Goal: Transaction & Acquisition: Purchase product/service

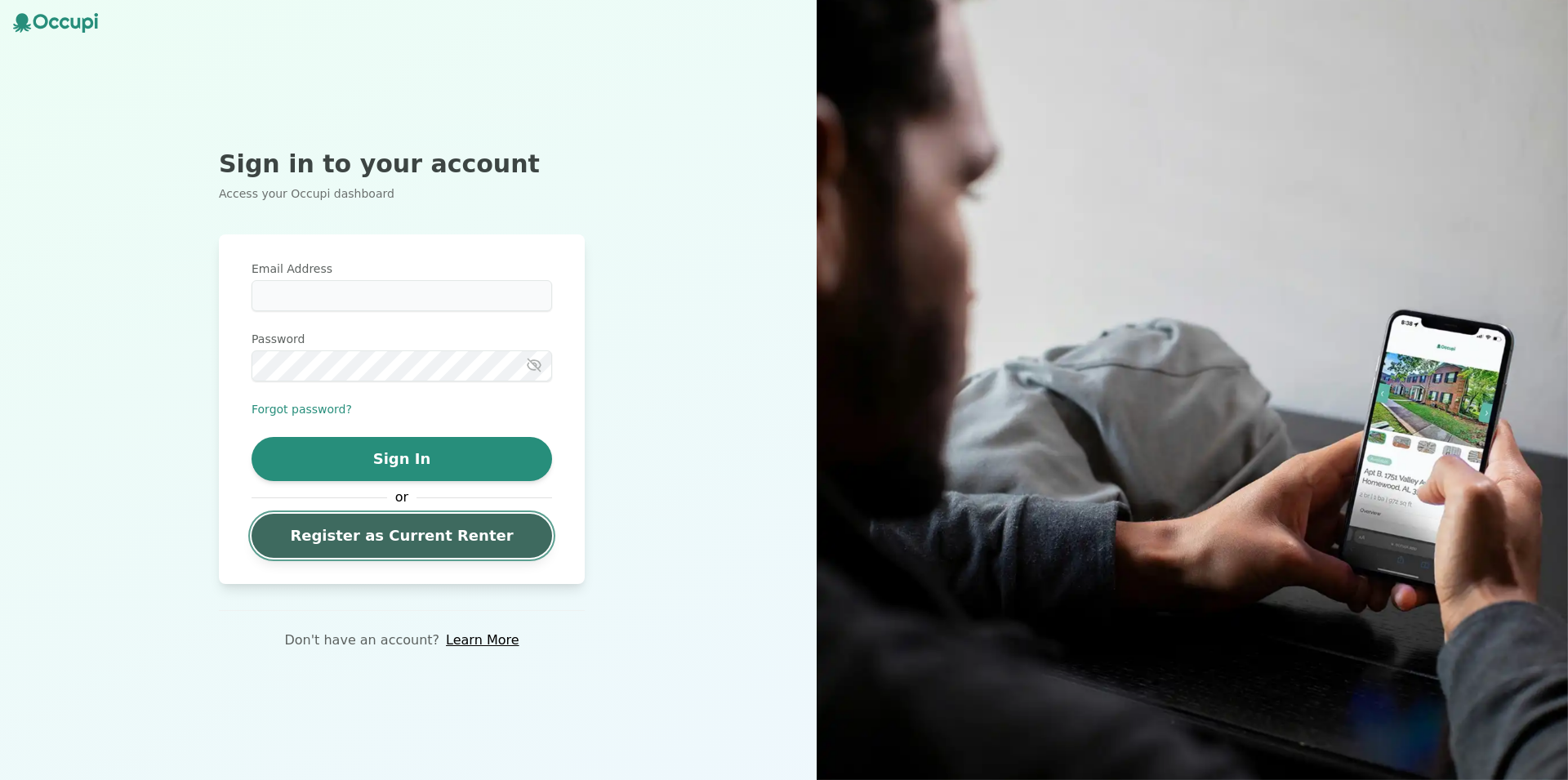
click at [471, 523] on link "Register as Current Renter" at bounding box center [401, 535] width 300 height 44
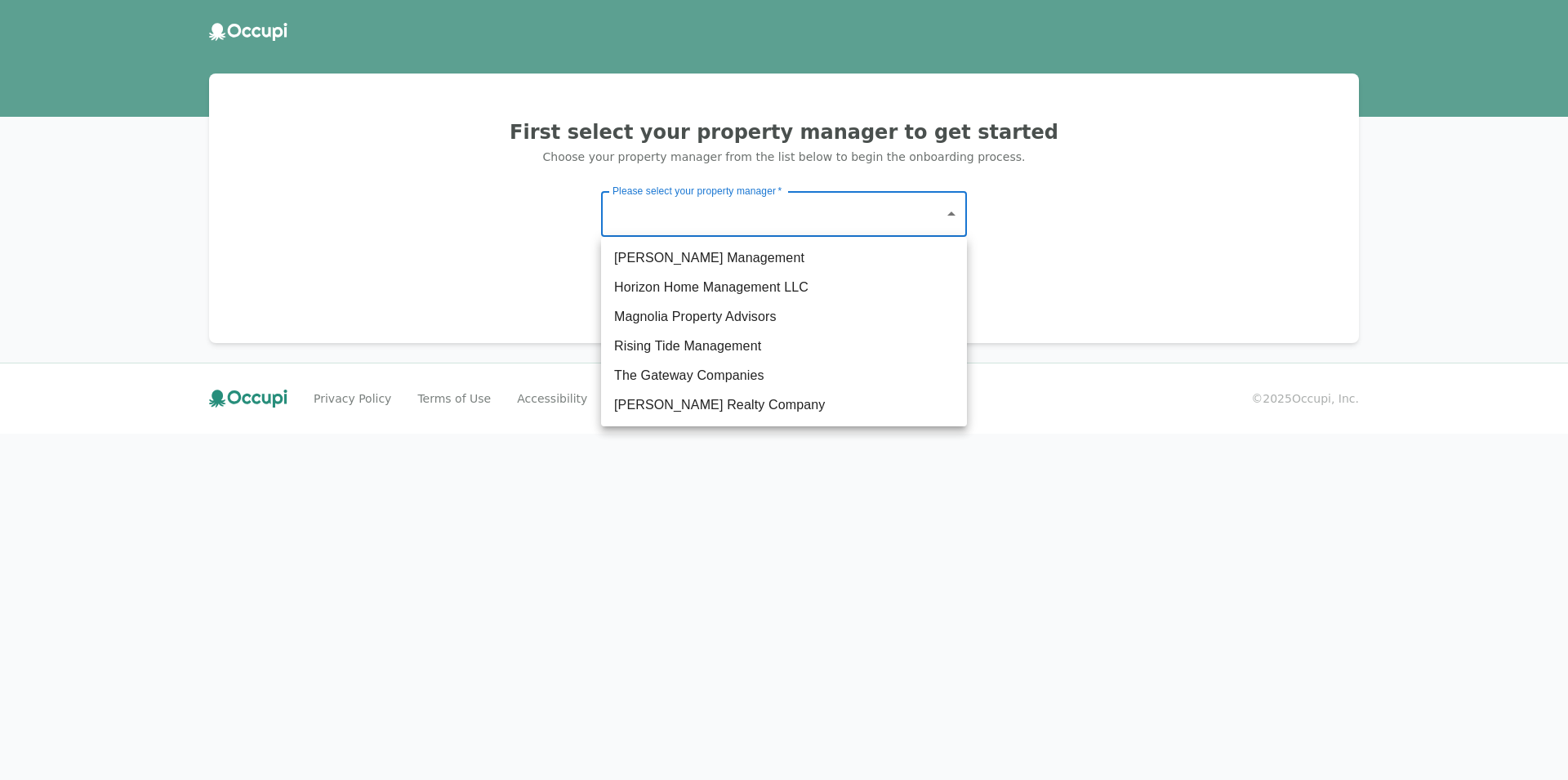
click at [883, 207] on body "First select your property manager to get started Choose your property manager …" at bounding box center [784, 390] width 1568 height 780
click at [720, 371] on li "The Gateway Companies" at bounding box center [784, 376] width 365 height 30
type input "**********"
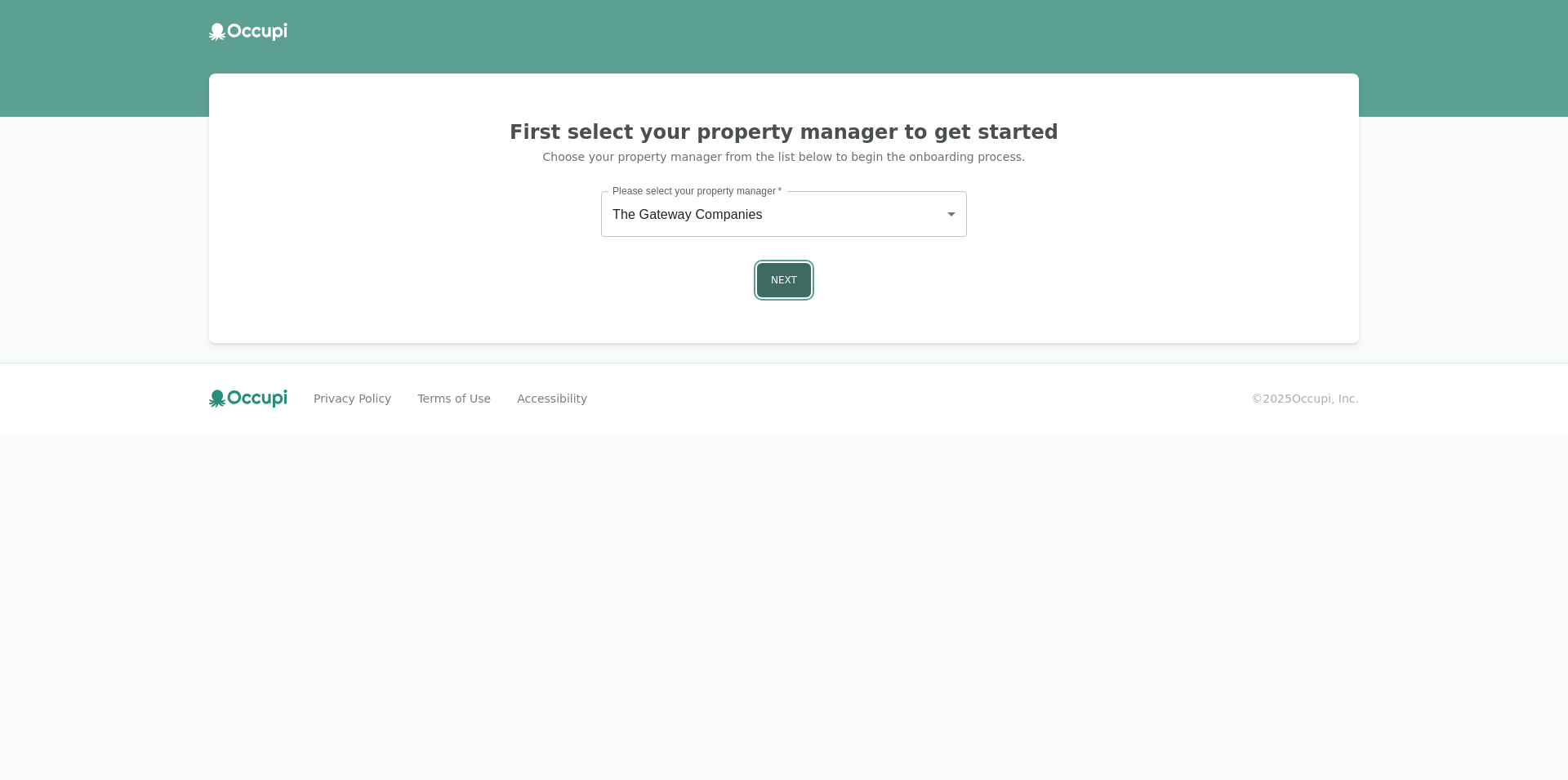
click at [787, 285] on button "Next" at bounding box center [784, 279] width 54 height 34
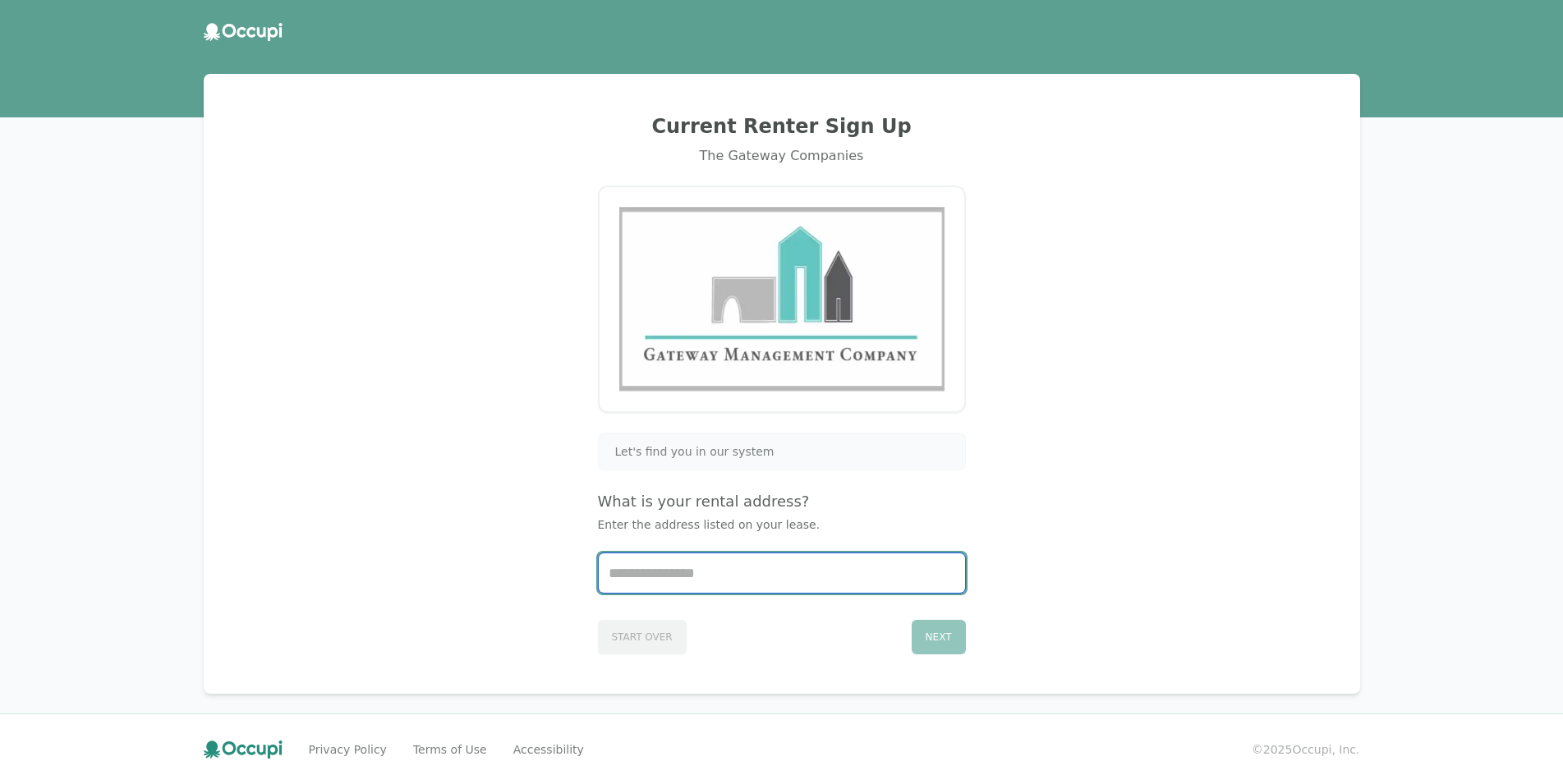
click at [778, 563] on input "Start typing..." at bounding box center [782, 572] width 367 height 39
type input "**********"
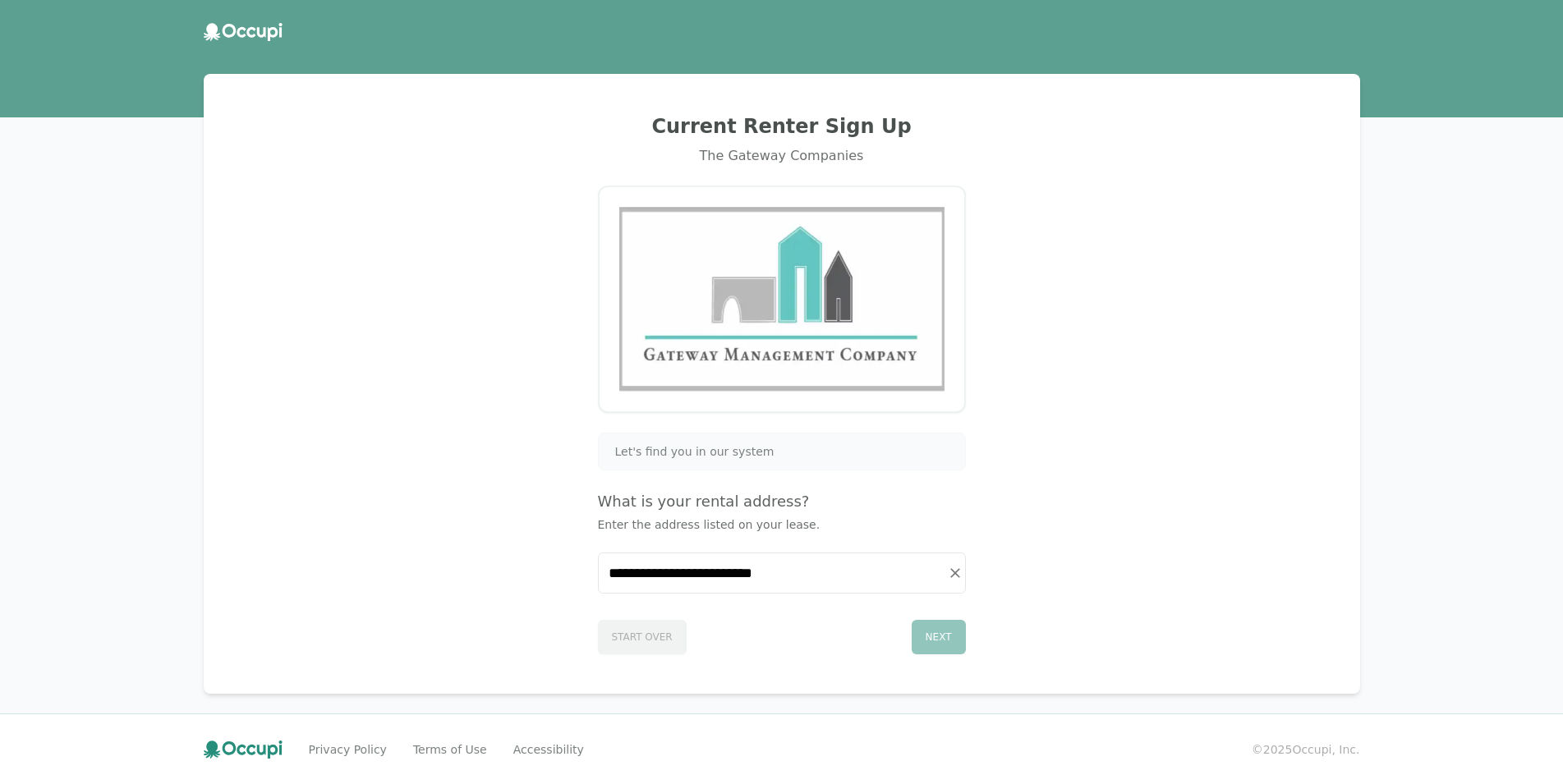
click at [934, 632] on div "Next" at bounding box center [939, 636] width 54 height 34
click at [942, 634] on div "Next" at bounding box center [939, 636] width 54 height 34
click at [861, 582] on input "**********" at bounding box center [782, 572] width 367 height 39
click at [937, 634] on div "Next" at bounding box center [939, 636] width 54 height 34
click at [899, 634] on div "Start Over Next" at bounding box center [782, 634] width 368 height 41
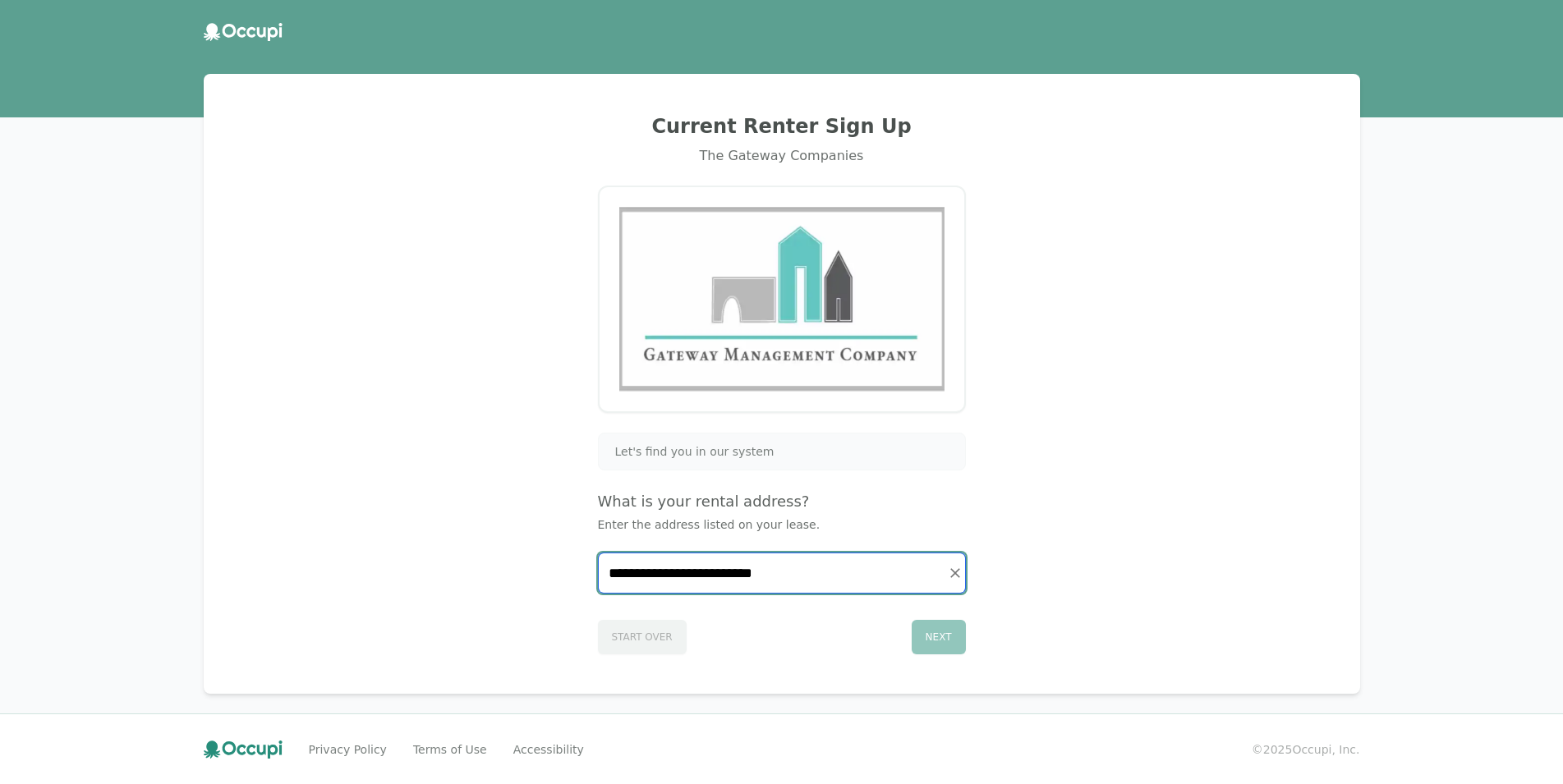
click at [846, 567] on input "**********" at bounding box center [782, 572] width 367 height 39
click at [958, 575] on icon "Clear" at bounding box center [955, 573] width 17 height 17
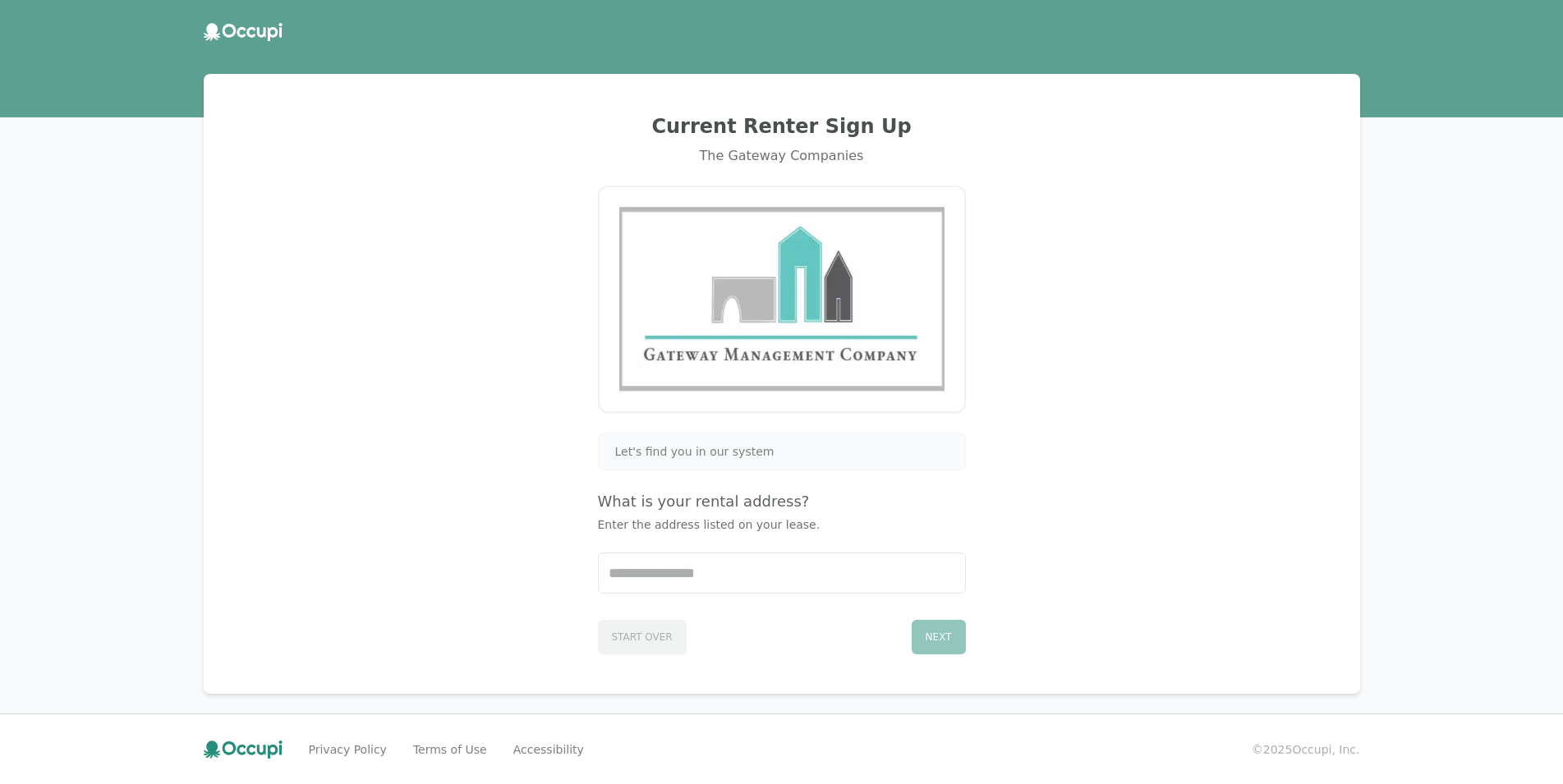
click at [833, 516] on div "What is your rental address? Enter the address listed on your lease." at bounding box center [782, 511] width 368 height 43
click at [693, 456] on span "Let's find you in our system" at bounding box center [695, 452] width 159 height 17
click at [757, 256] on img at bounding box center [782, 298] width 326 height 185
drag, startPoint x: 181, startPoint y: 10, endPoint x: 249, endPoint y: 36, distance: 72.8
click at [181, 10] on header at bounding box center [782, 32] width 1563 height 45
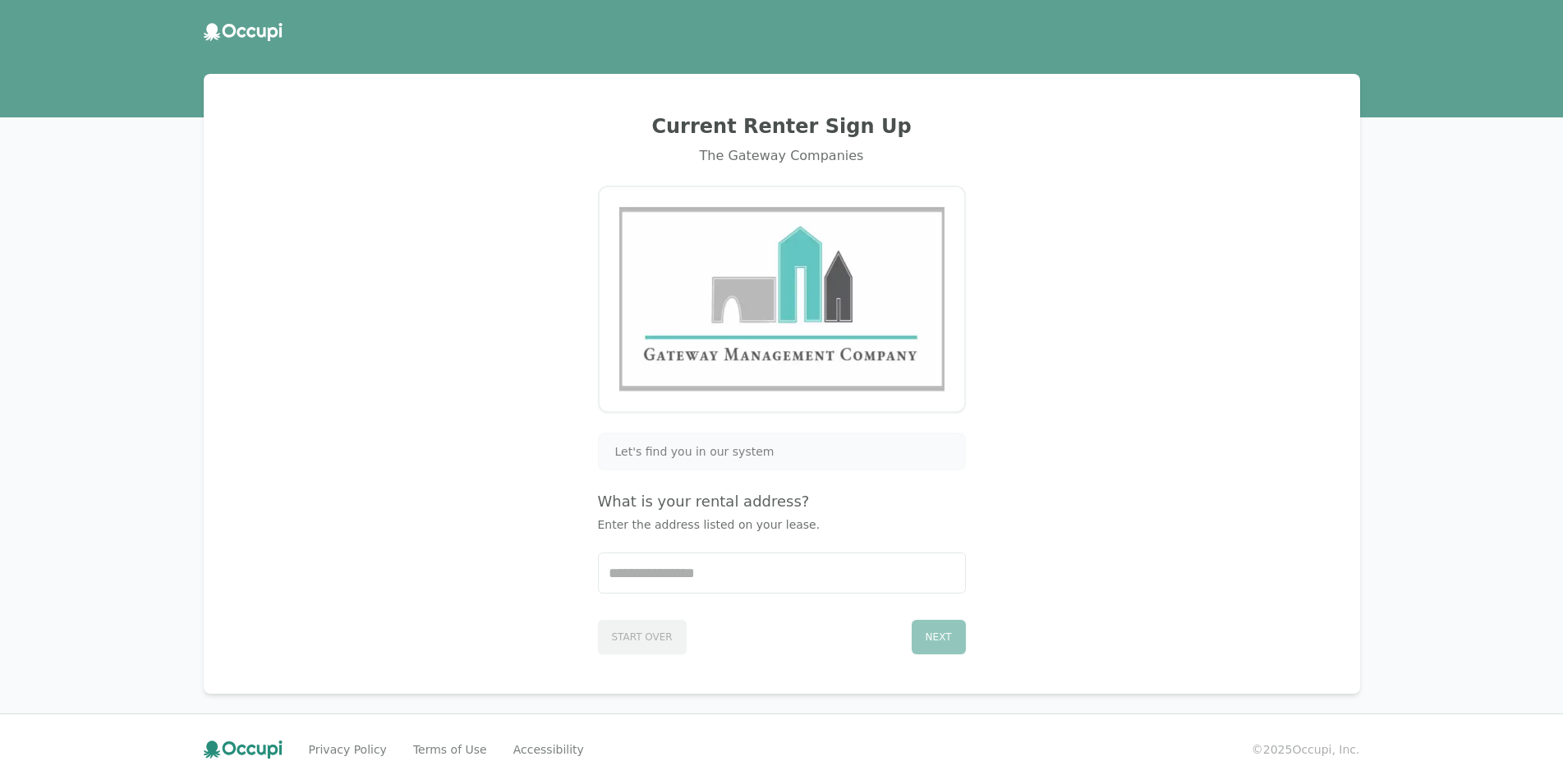
click at [249, 36] on icon at bounding box center [251, 32] width 9 height 10
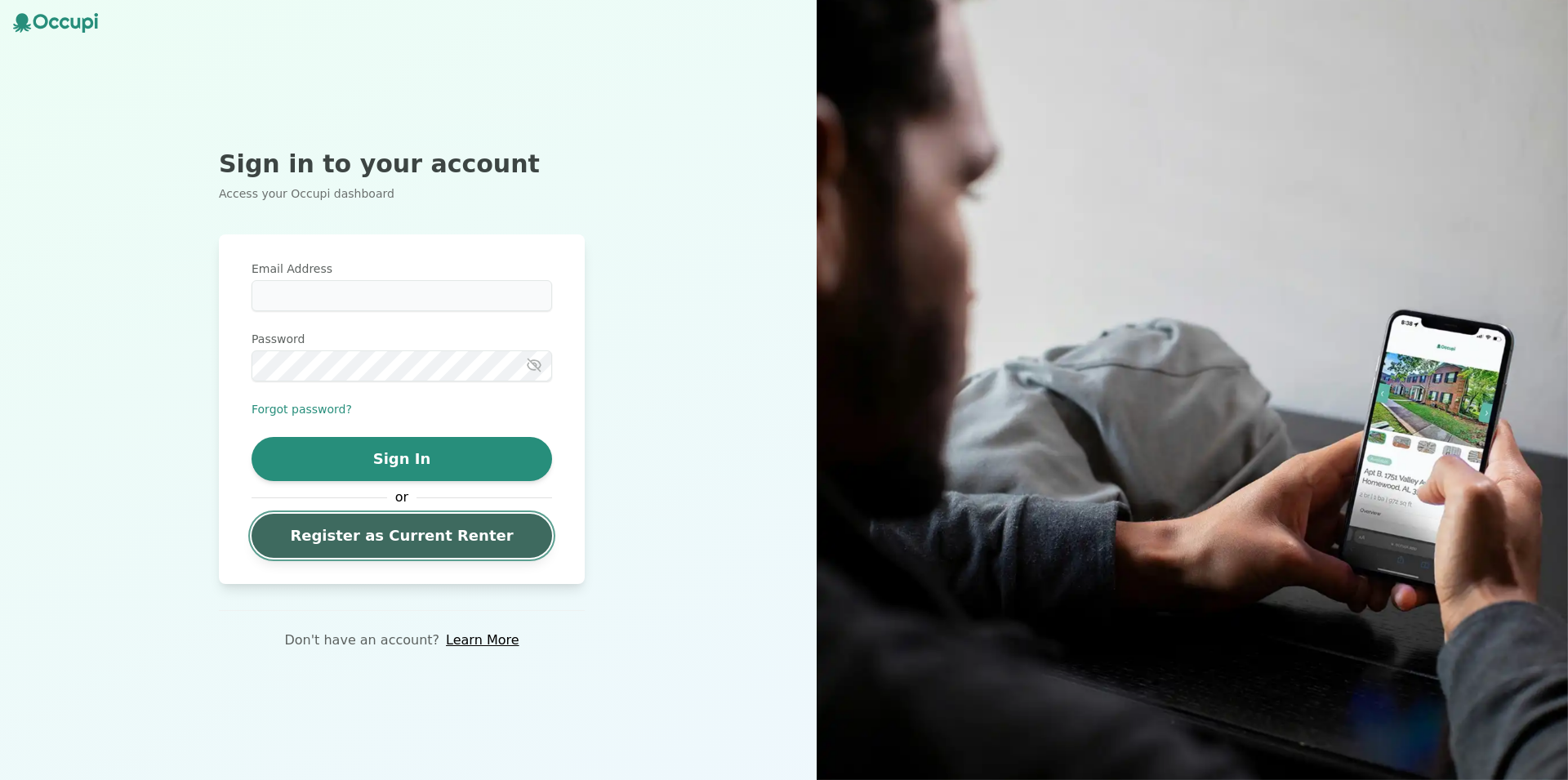
click at [444, 547] on link "Register as Current Renter" at bounding box center [401, 535] width 300 height 44
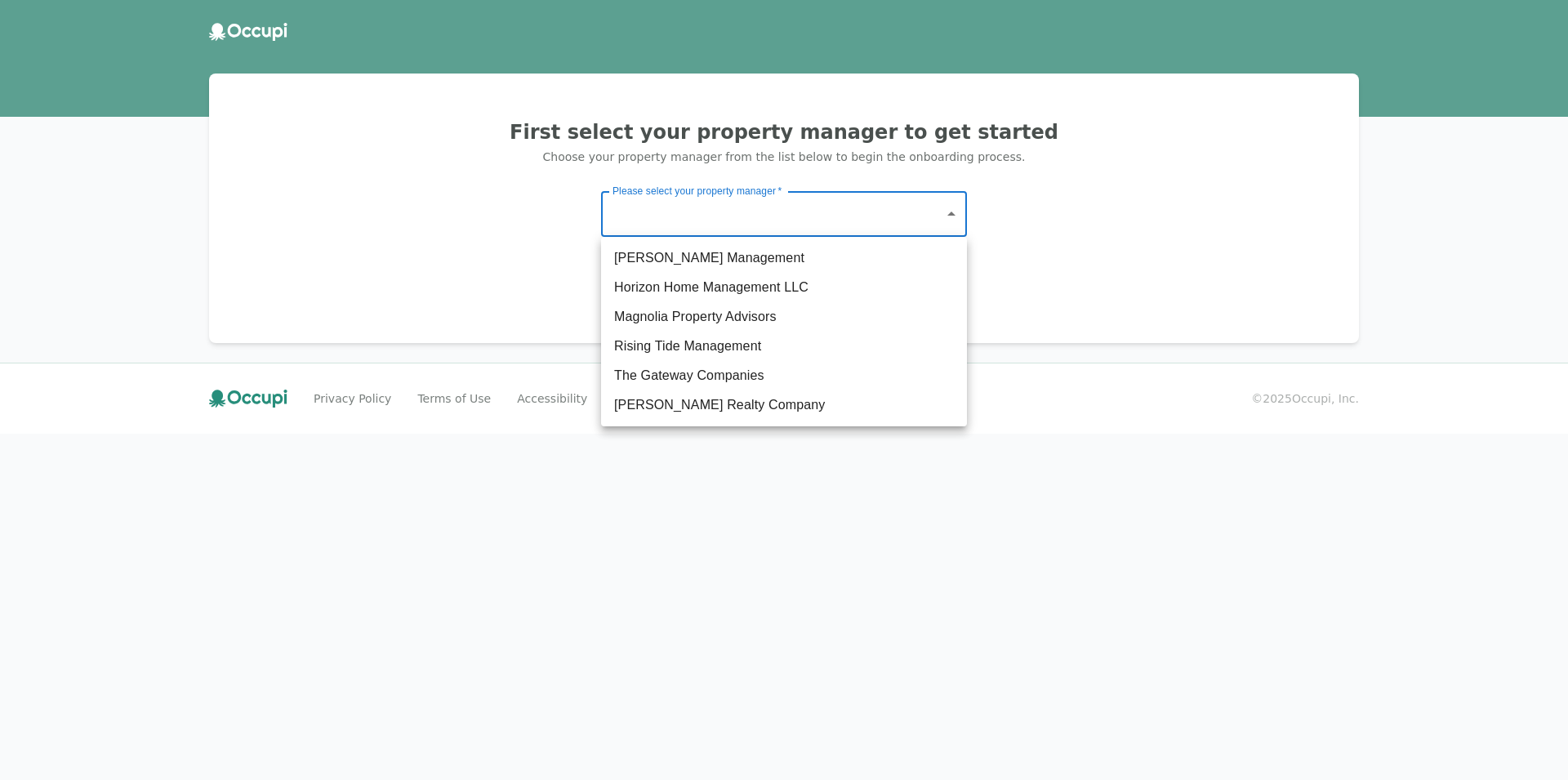
click at [895, 219] on body "First select your property manager to get started Choose your property manager …" at bounding box center [784, 390] width 1568 height 780
click at [740, 399] on li "[PERSON_NAME] Realty Company" at bounding box center [784, 406] width 365 height 30
type input "**********"
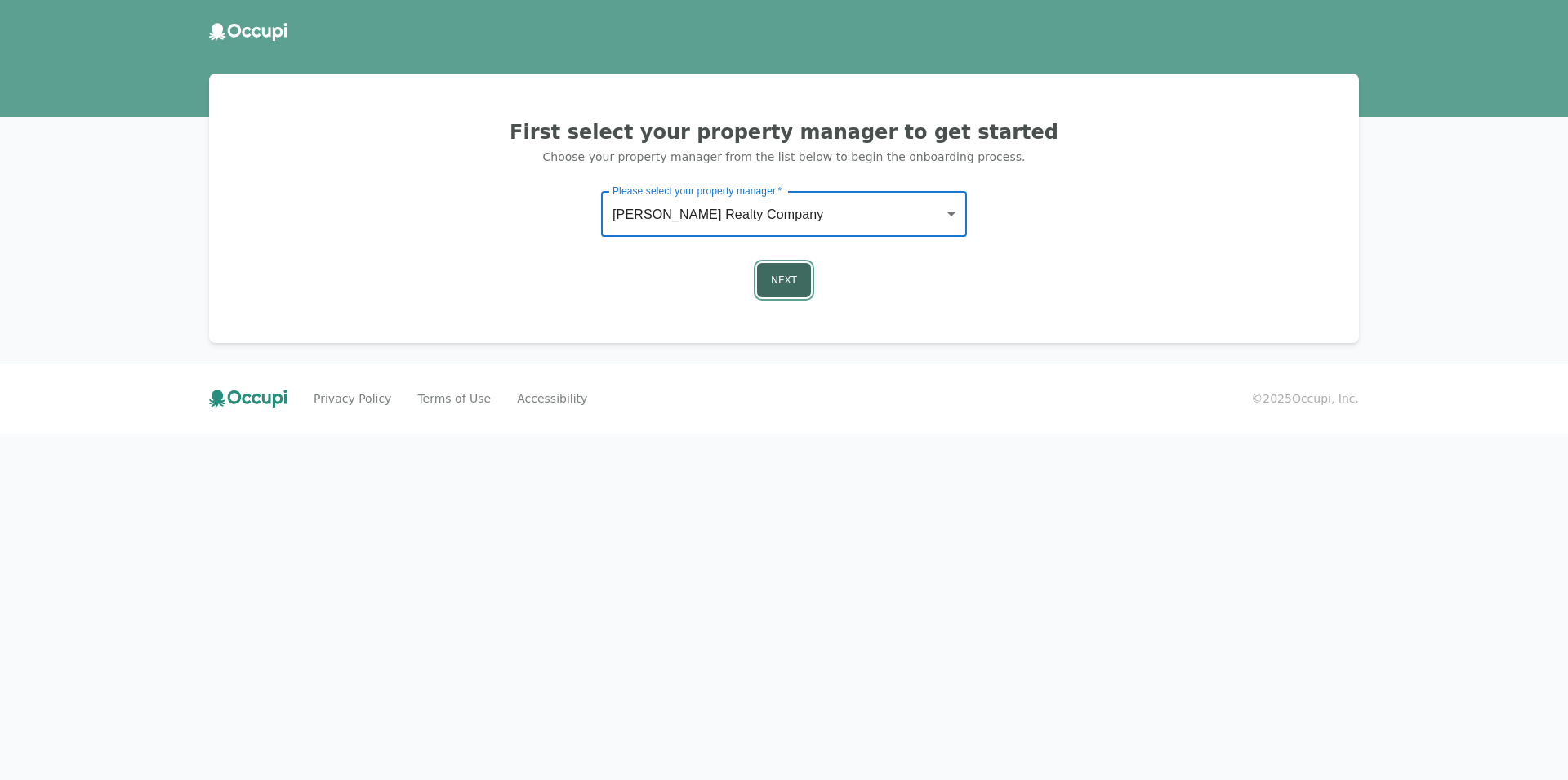
click at [790, 285] on button "Next" at bounding box center [784, 279] width 54 height 34
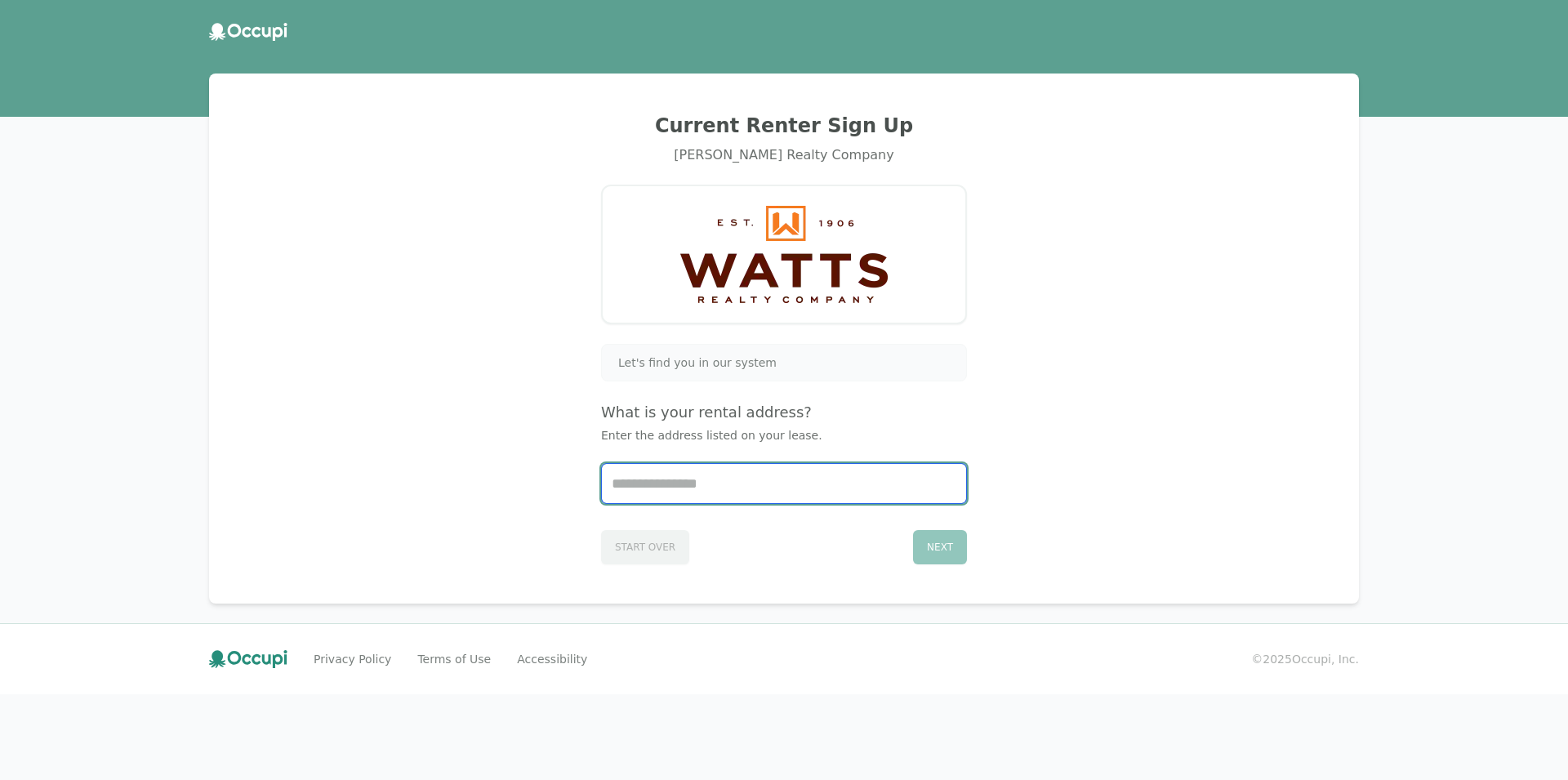
click at [788, 495] on input "Start typing..." at bounding box center [784, 483] width 365 height 39
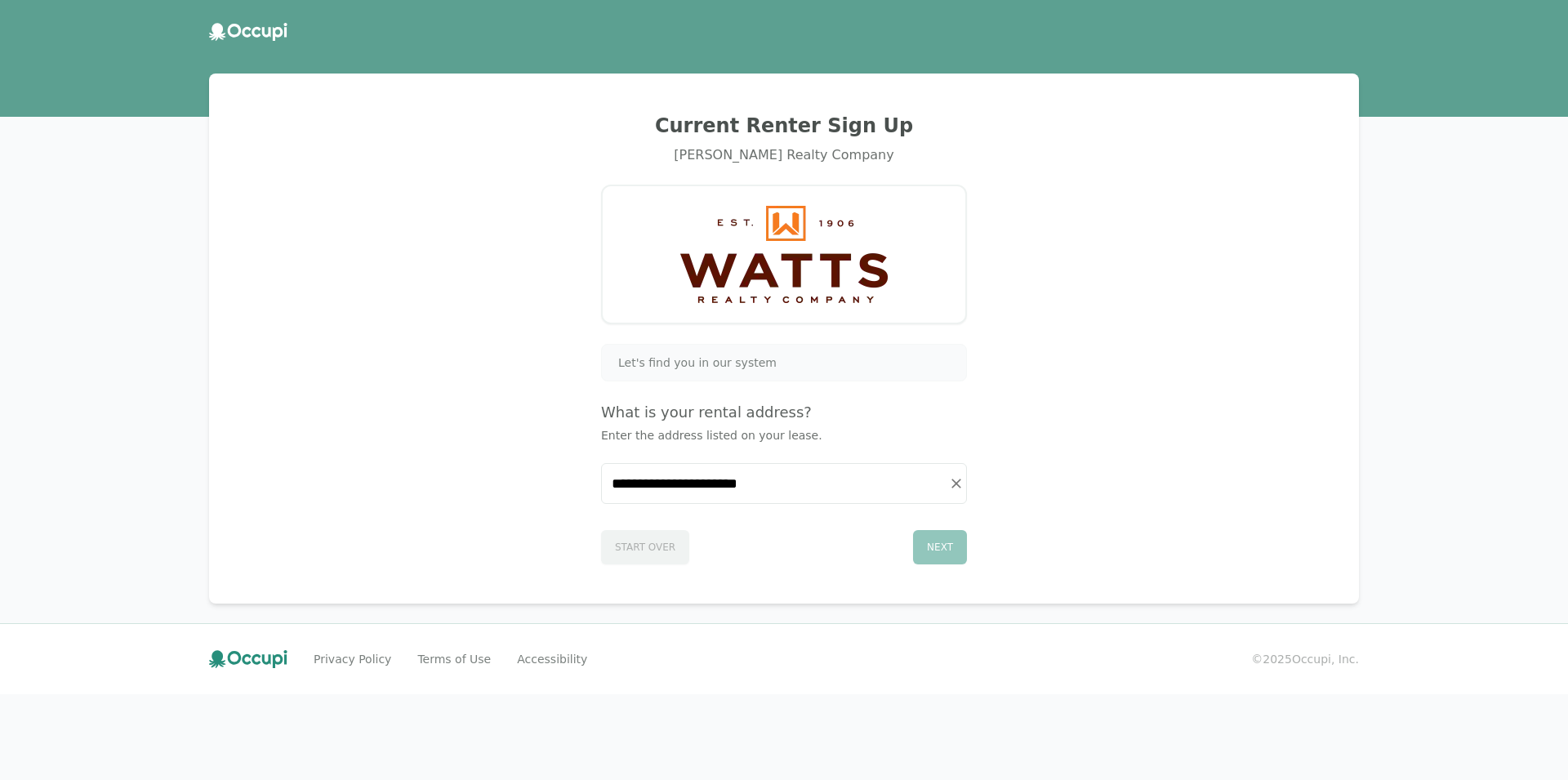
click at [927, 542] on div "Next" at bounding box center [940, 547] width 54 height 34
click at [928, 544] on div "Next" at bounding box center [940, 547] width 54 height 34
click at [928, 545] on div "Next" at bounding box center [940, 547] width 54 height 34
click at [932, 546] on div "Next" at bounding box center [940, 547] width 54 height 34
click at [933, 546] on div "Next" at bounding box center [940, 547] width 54 height 34
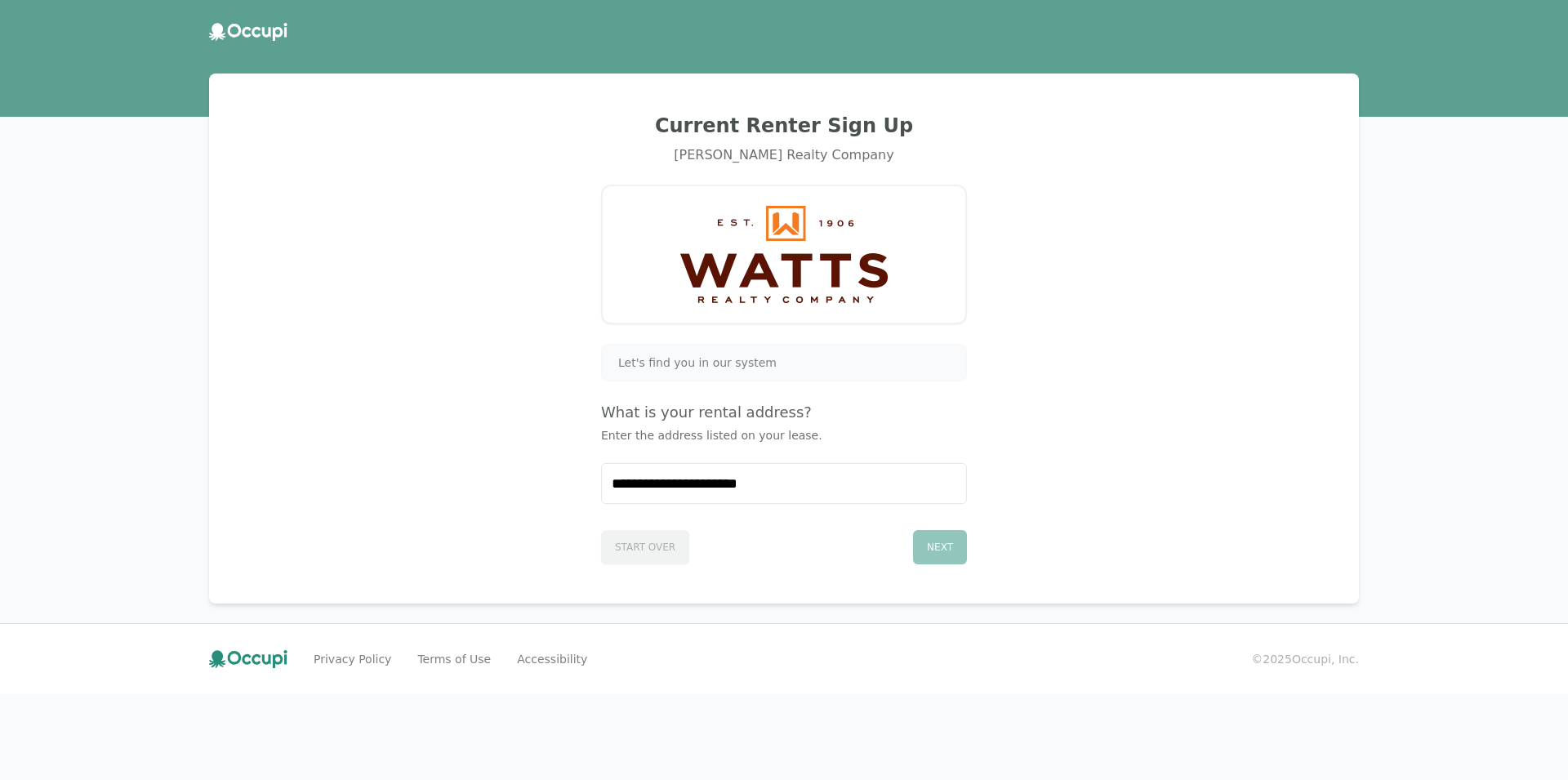
click at [936, 548] on div "Next" at bounding box center [940, 547] width 54 height 34
click at [941, 550] on div "Next" at bounding box center [940, 547] width 54 height 34
drag, startPoint x: 941, startPoint y: 550, endPoint x: 901, endPoint y: 535, distance: 42.7
click at [915, 539] on div "Start Over Next" at bounding box center [784, 543] width 365 height 41
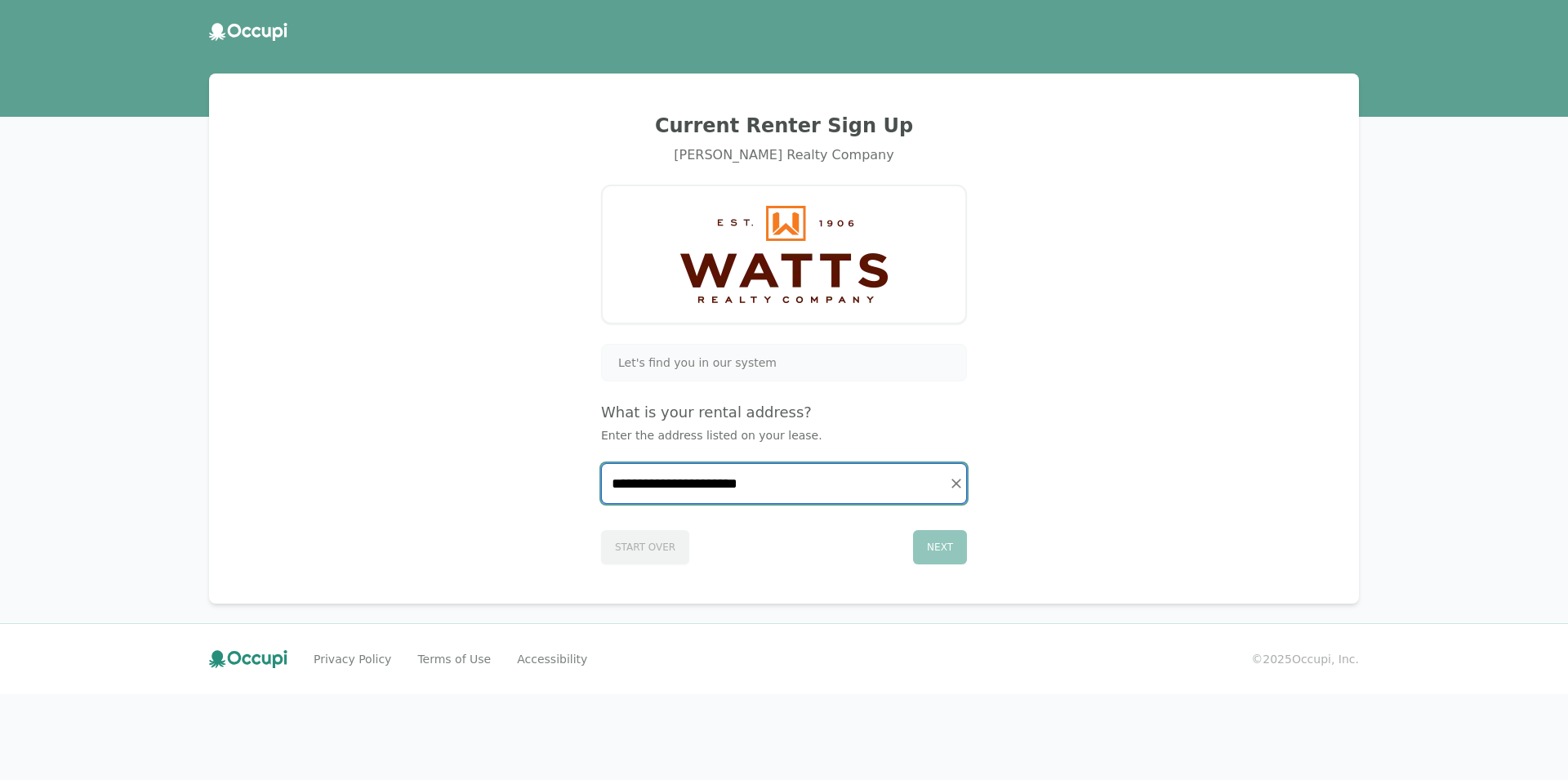
click at [674, 492] on input "**********" at bounding box center [784, 483] width 365 height 39
type input "**********"
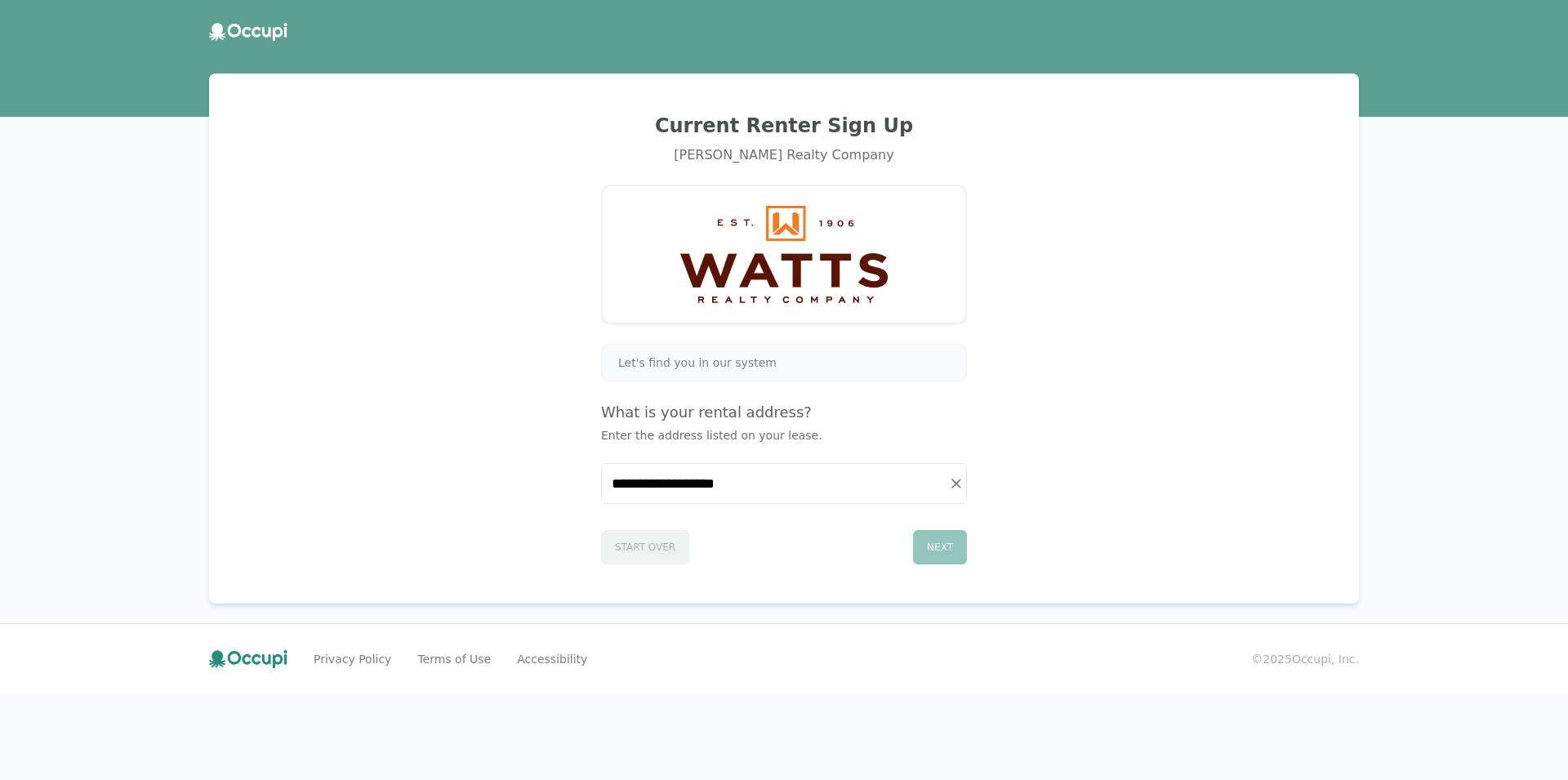
click at [926, 560] on div "Next" at bounding box center [940, 547] width 54 height 34
click at [947, 561] on div "Next" at bounding box center [940, 547] width 54 height 34
click at [943, 555] on div "Next" at bounding box center [940, 547] width 54 height 34
click at [941, 552] on div "Next" at bounding box center [940, 547] width 54 height 34
click at [940, 551] on div "Next" at bounding box center [940, 547] width 54 height 34
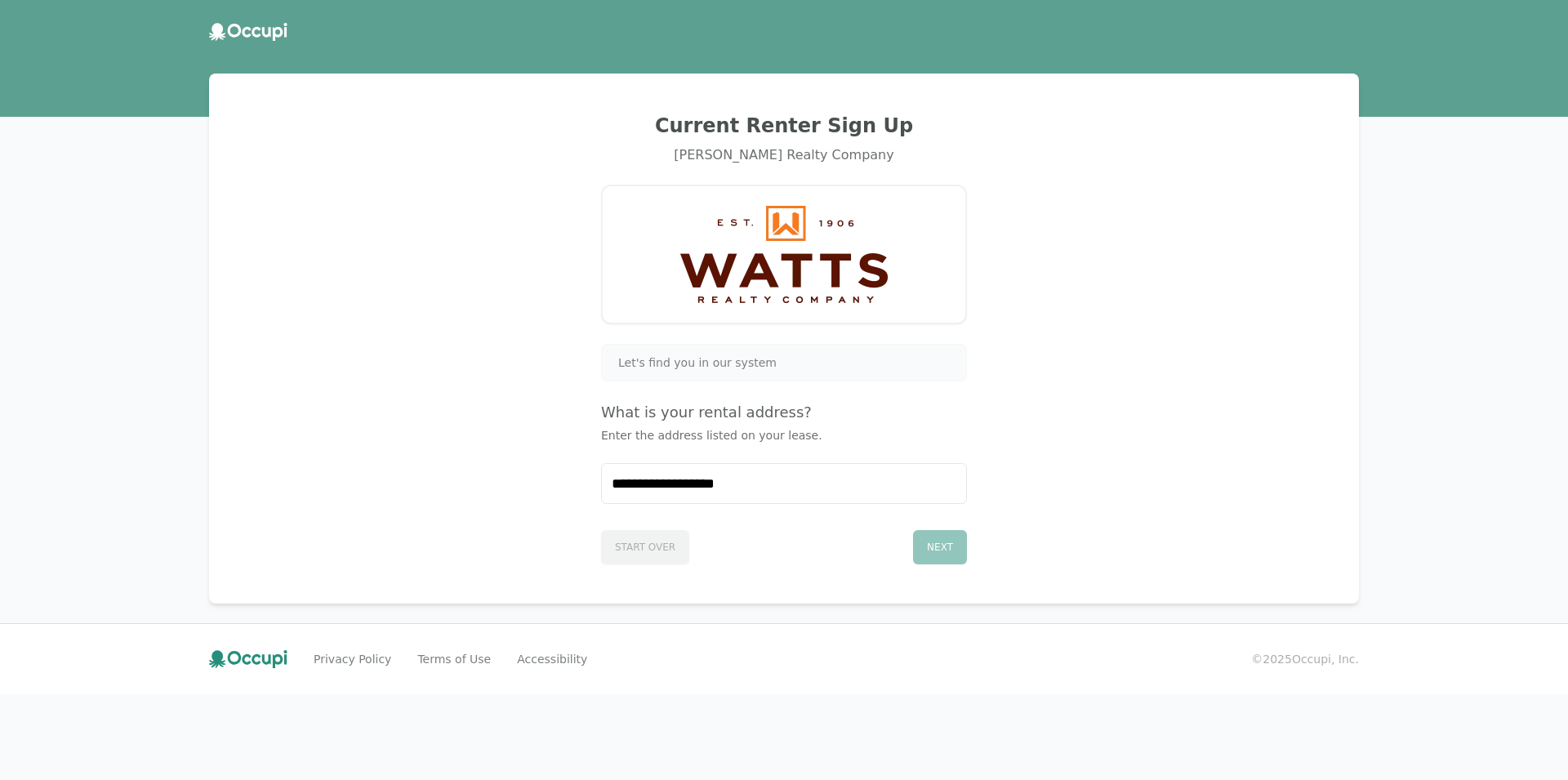
click at [939, 551] on div "Next" at bounding box center [940, 547] width 54 height 34
click at [939, 552] on div "Next" at bounding box center [940, 547] width 54 height 34
click at [941, 553] on div "Next" at bounding box center [940, 547] width 54 height 34
click at [942, 553] on div "Next" at bounding box center [940, 547] width 54 height 34
click at [943, 553] on div "Next" at bounding box center [940, 547] width 54 height 34
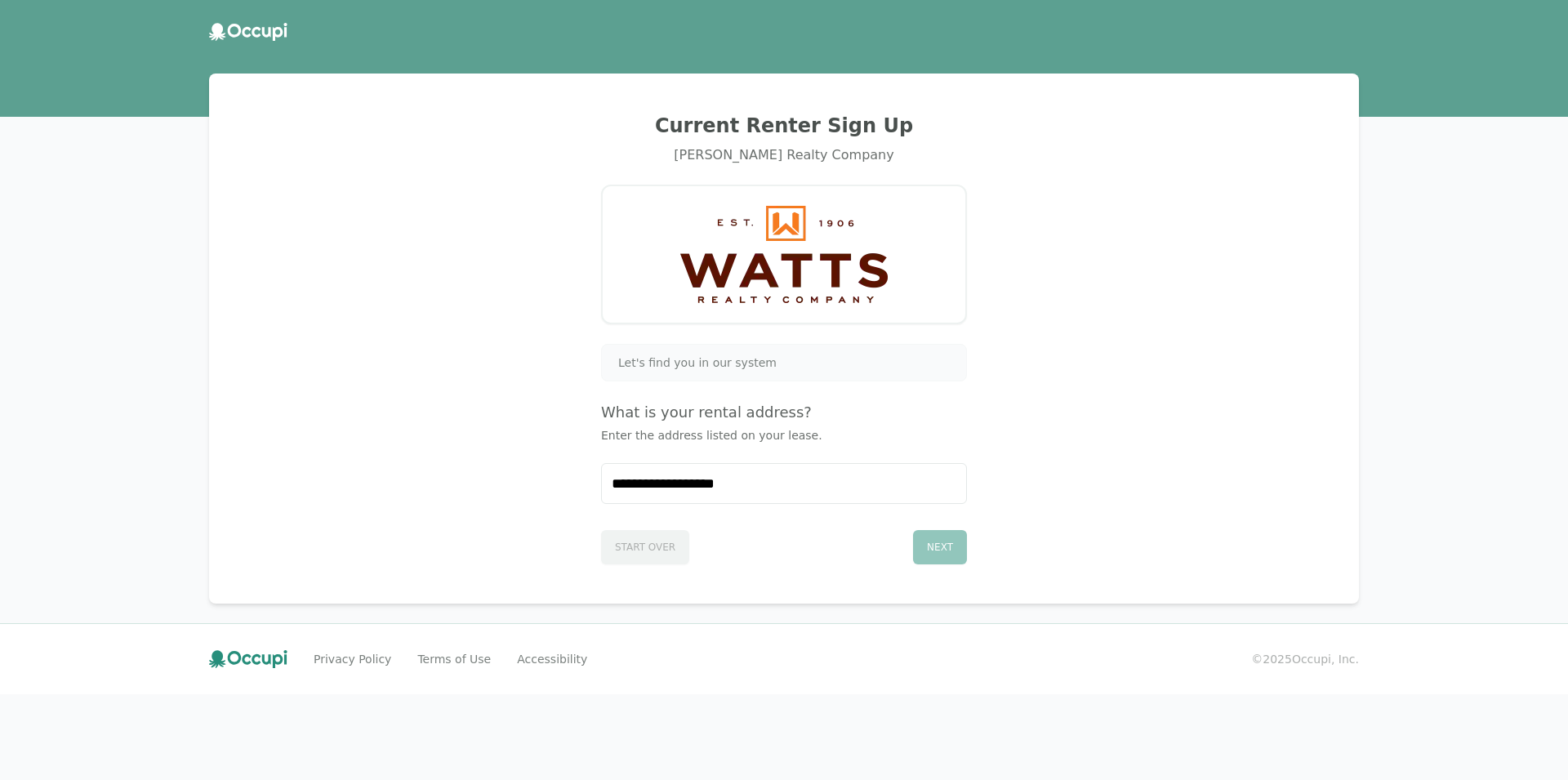
click at [943, 553] on div "Next" at bounding box center [940, 547] width 54 height 34
click at [1067, 506] on div "**********" at bounding box center [784, 339] width 1110 height 491
click at [1053, 509] on div "**********" at bounding box center [784, 339] width 1110 height 491
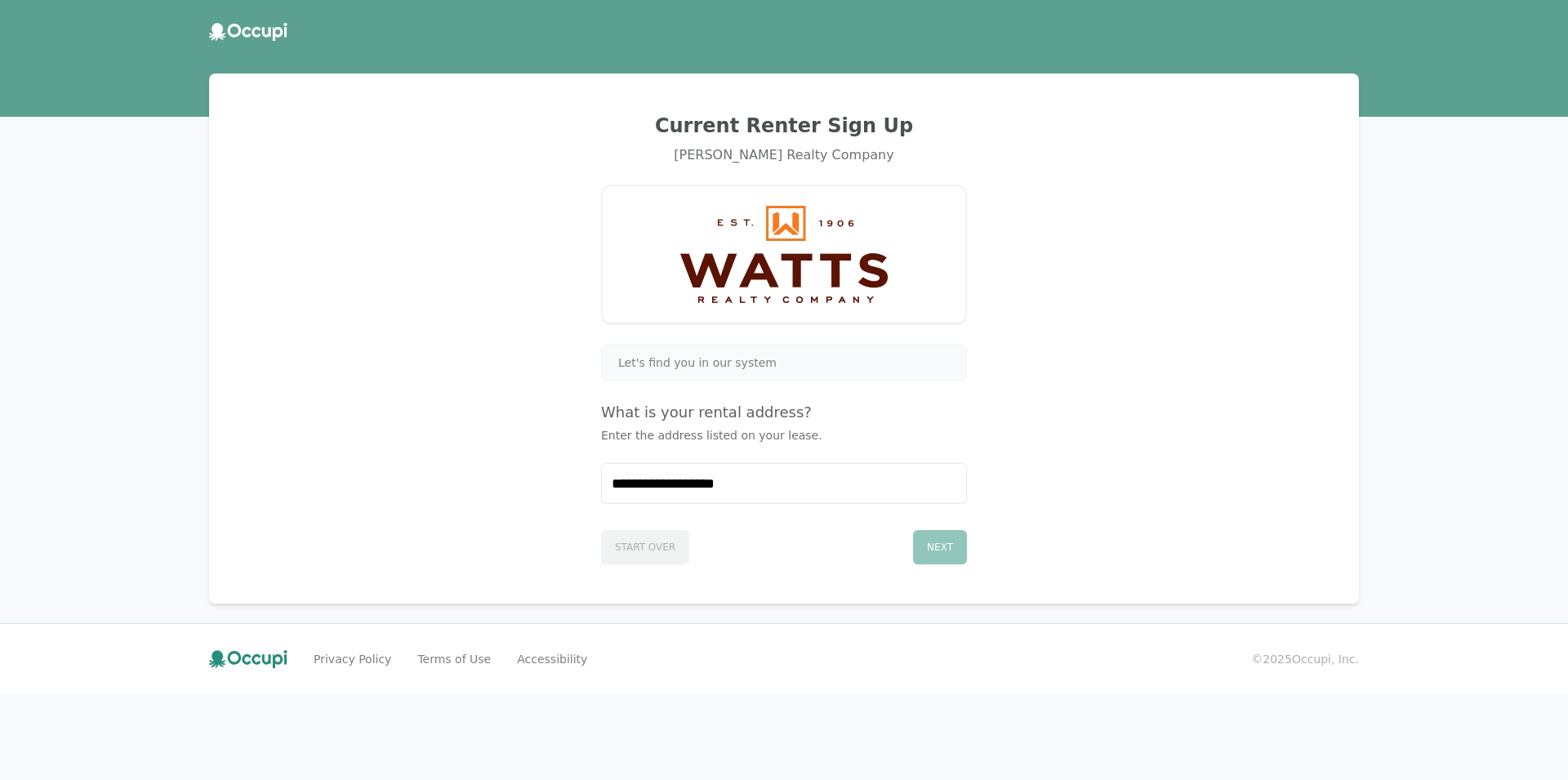
click at [976, 567] on div "**********" at bounding box center [784, 339] width 1110 height 491
click at [948, 553] on div "Next" at bounding box center [940, 547] width 54 height 34
click at [239, 28] on icon at bounding box center [235, 30] width 14 height 14
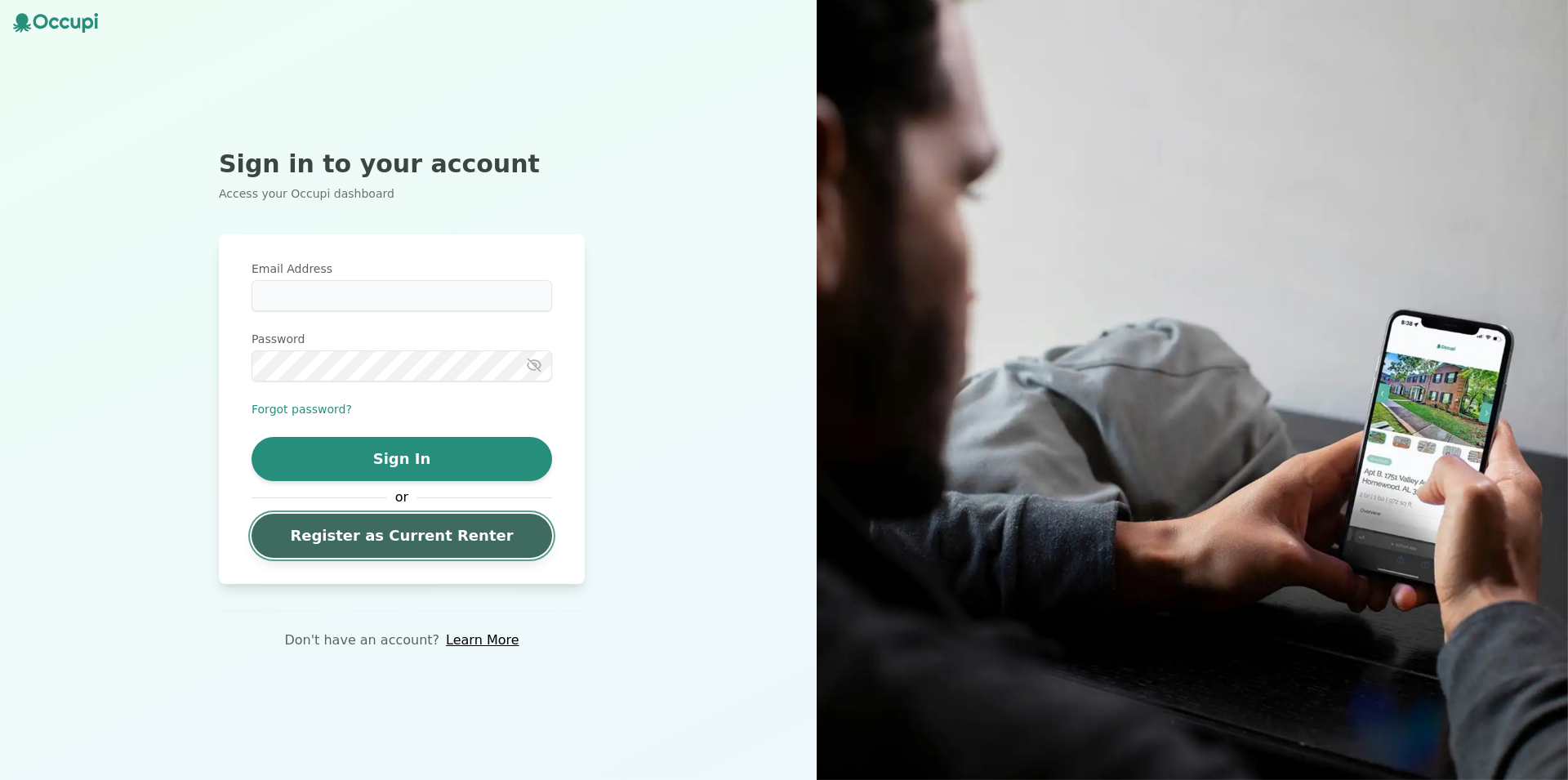
click at [459, 526] on link "Register as Current Renter" at bounding box center [401, 535] width 300 height 44
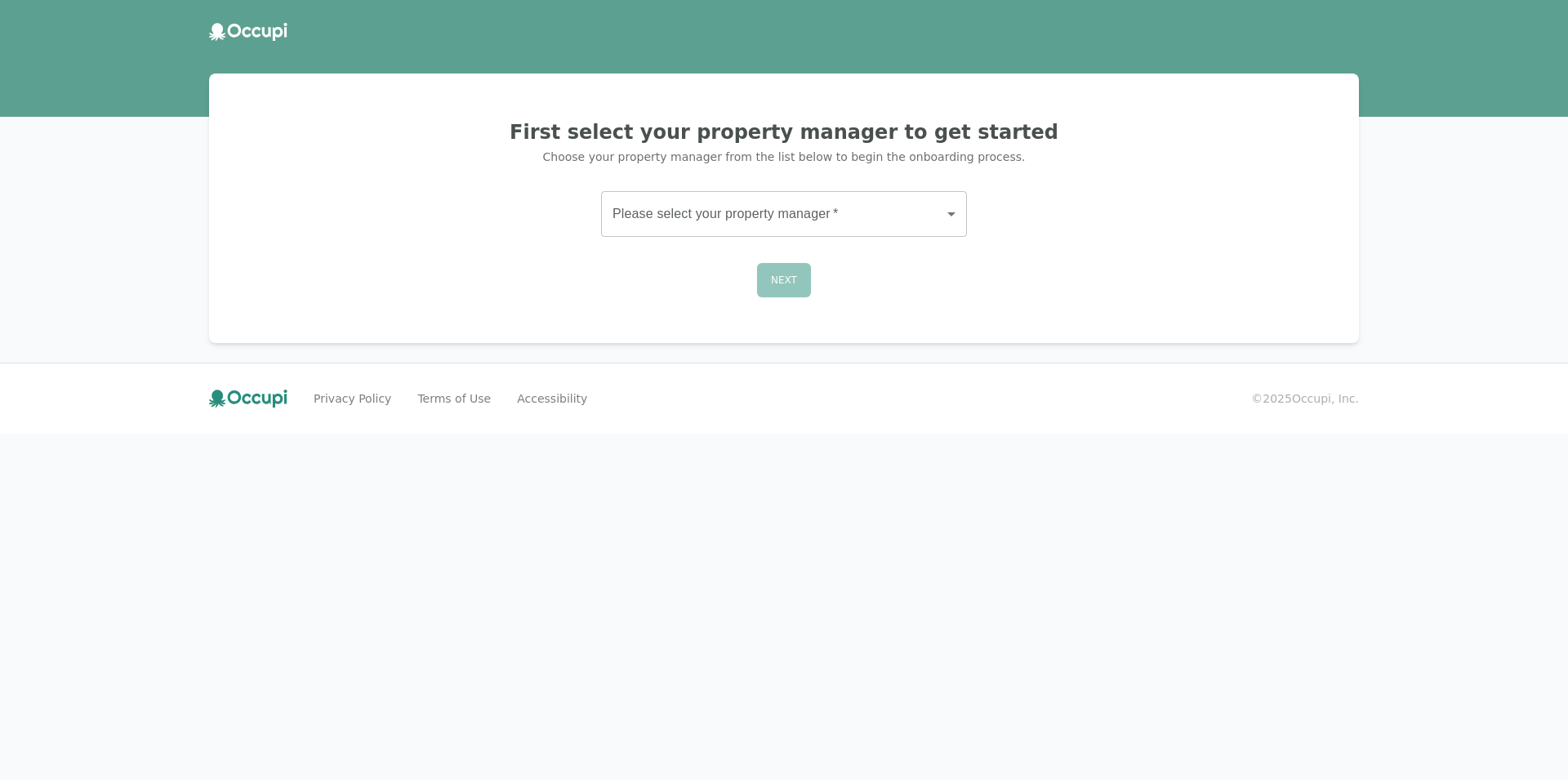
click at [862, 219] on body "First select your property manager to get started Choose your property manager …" at bounding box center [784, 390] width 1568 height 780
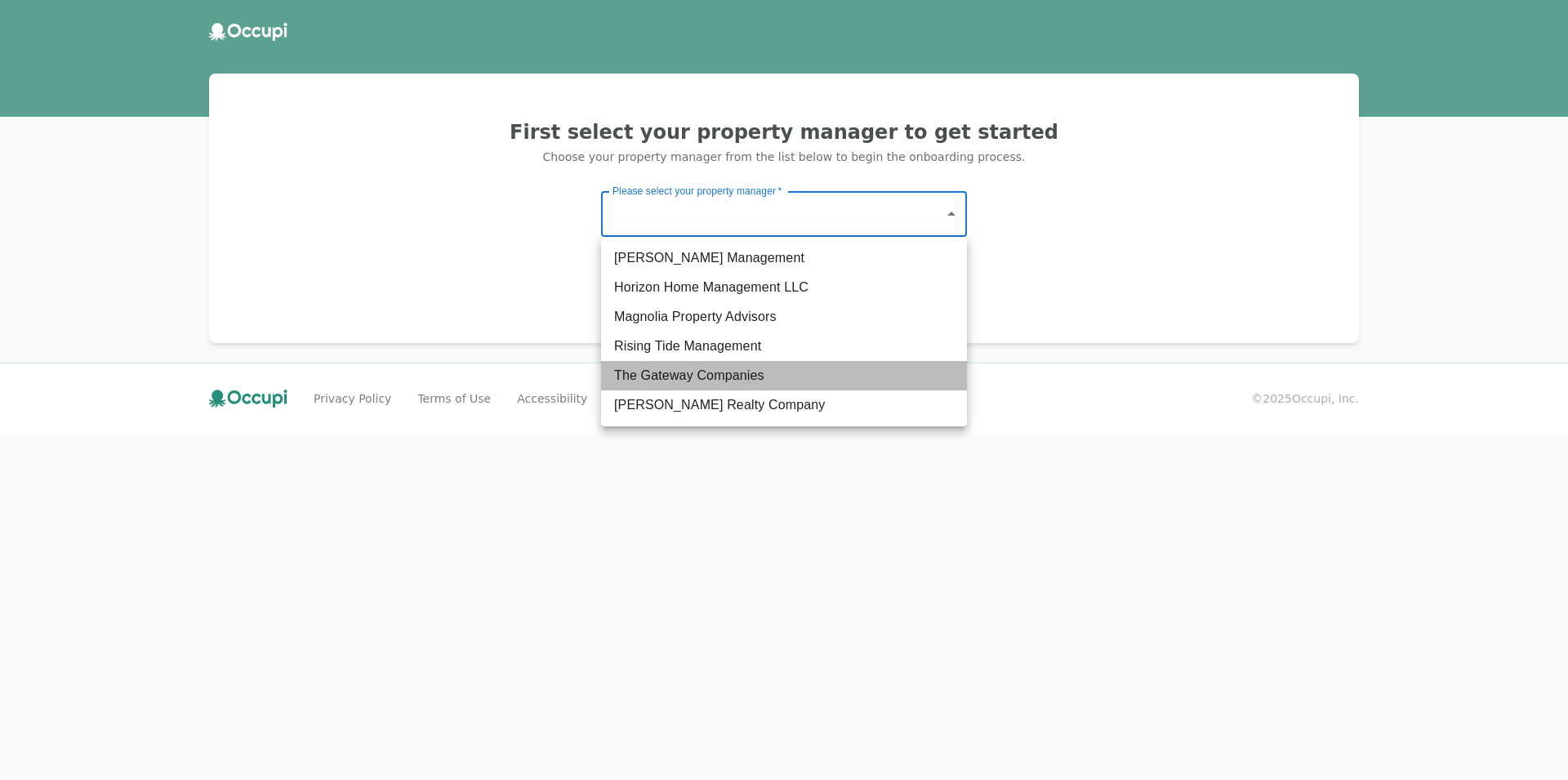
click at [722, 373] on li "The Gateway Companies" at bounding box center [784, 376] width 365 height 30
type input "**********"
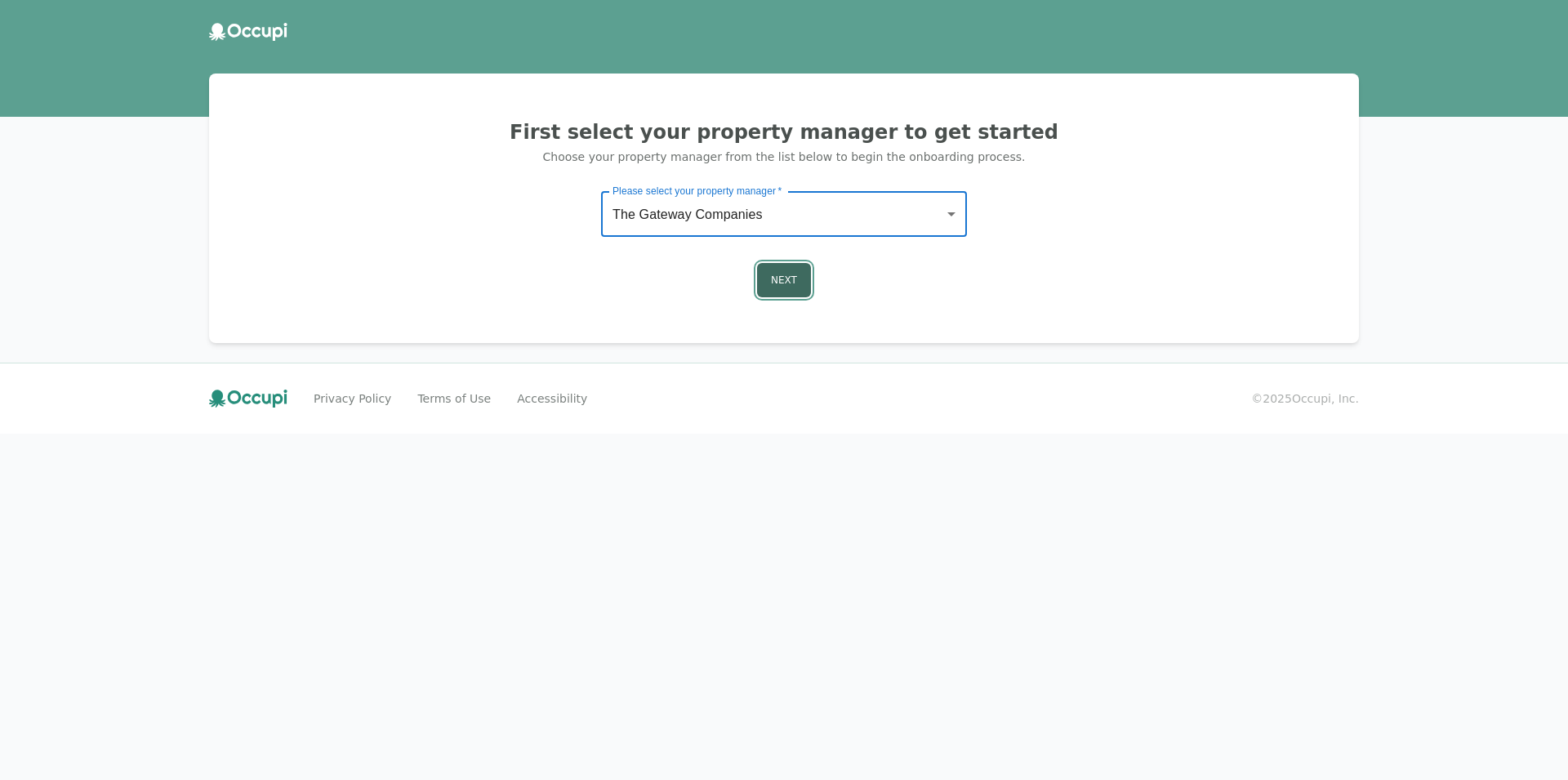
click at [781, 274] on button "Next" at bounding box center [784, 279] width 54 height 34
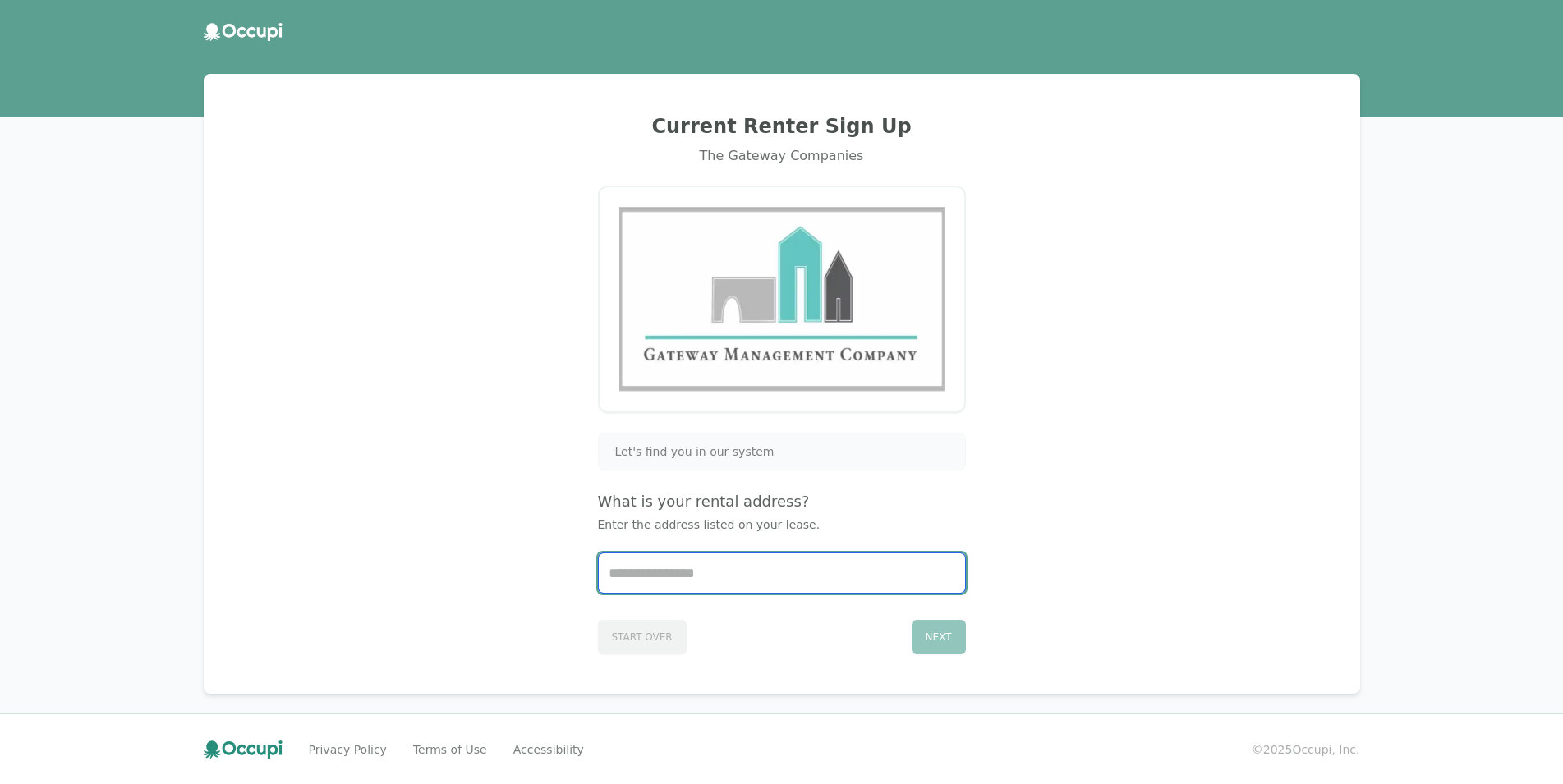
click at [774, 573] on input "Start typing..." at bounding box center [782, 572] width 367 height 39
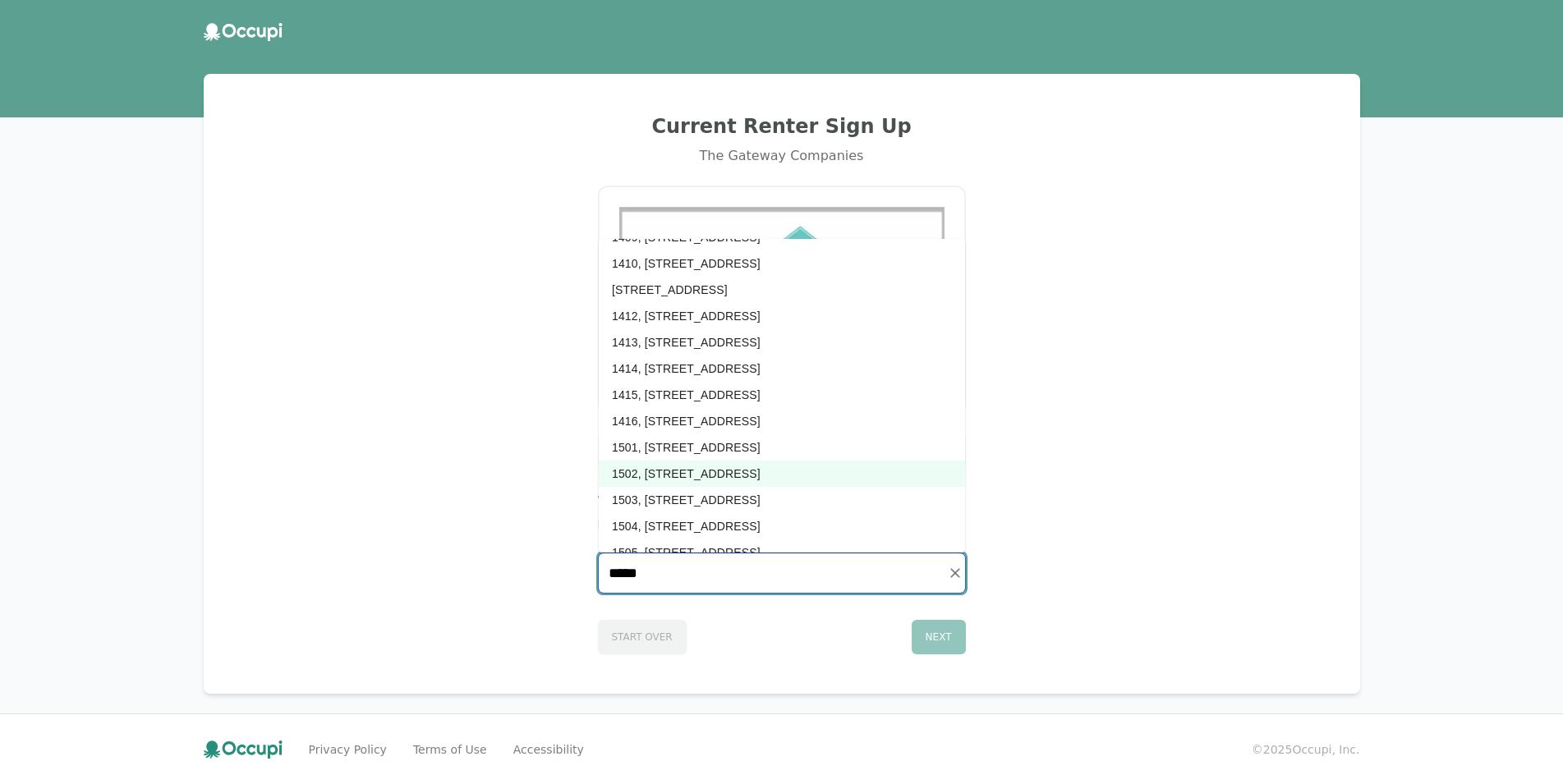
scroll to position [5055, 0]
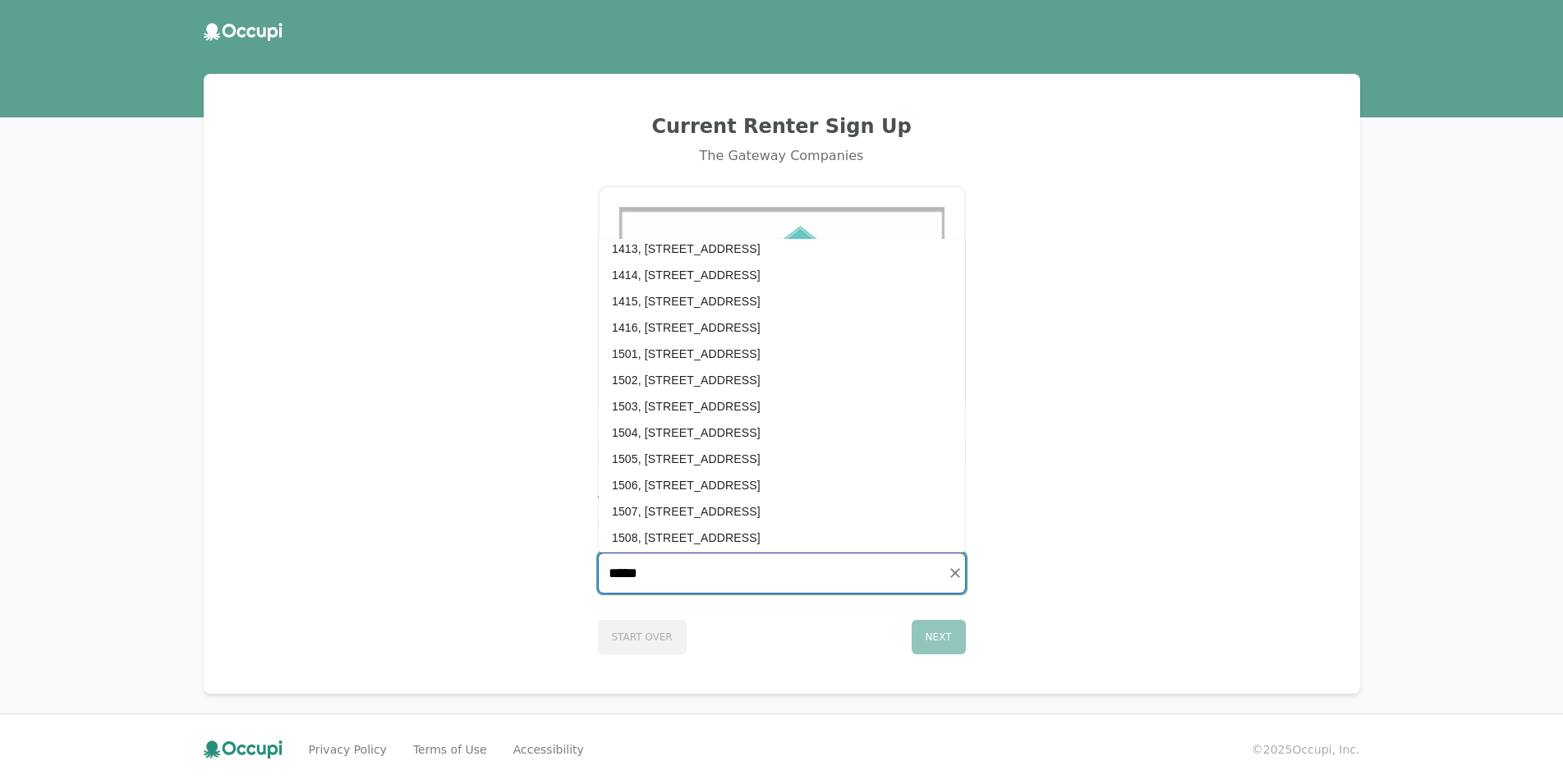
click at [777, 359] on li "1501, [STREET_ADDRESS]" at bounding box center [782, 354] width 367 height 26
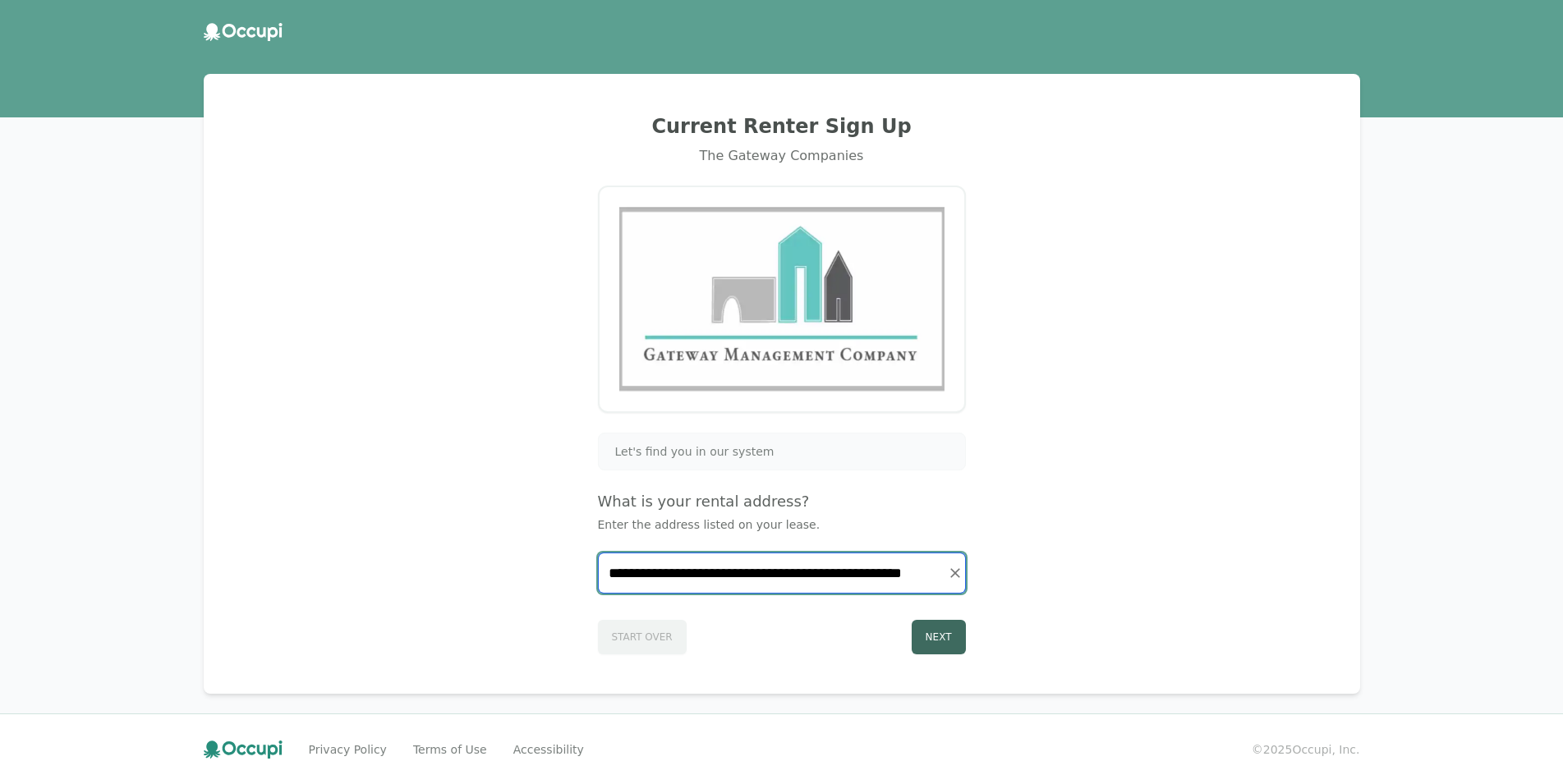
type input "**********"
click at [942, 633] on button "Next" at bounding box center [939, 636] width 54 height 34
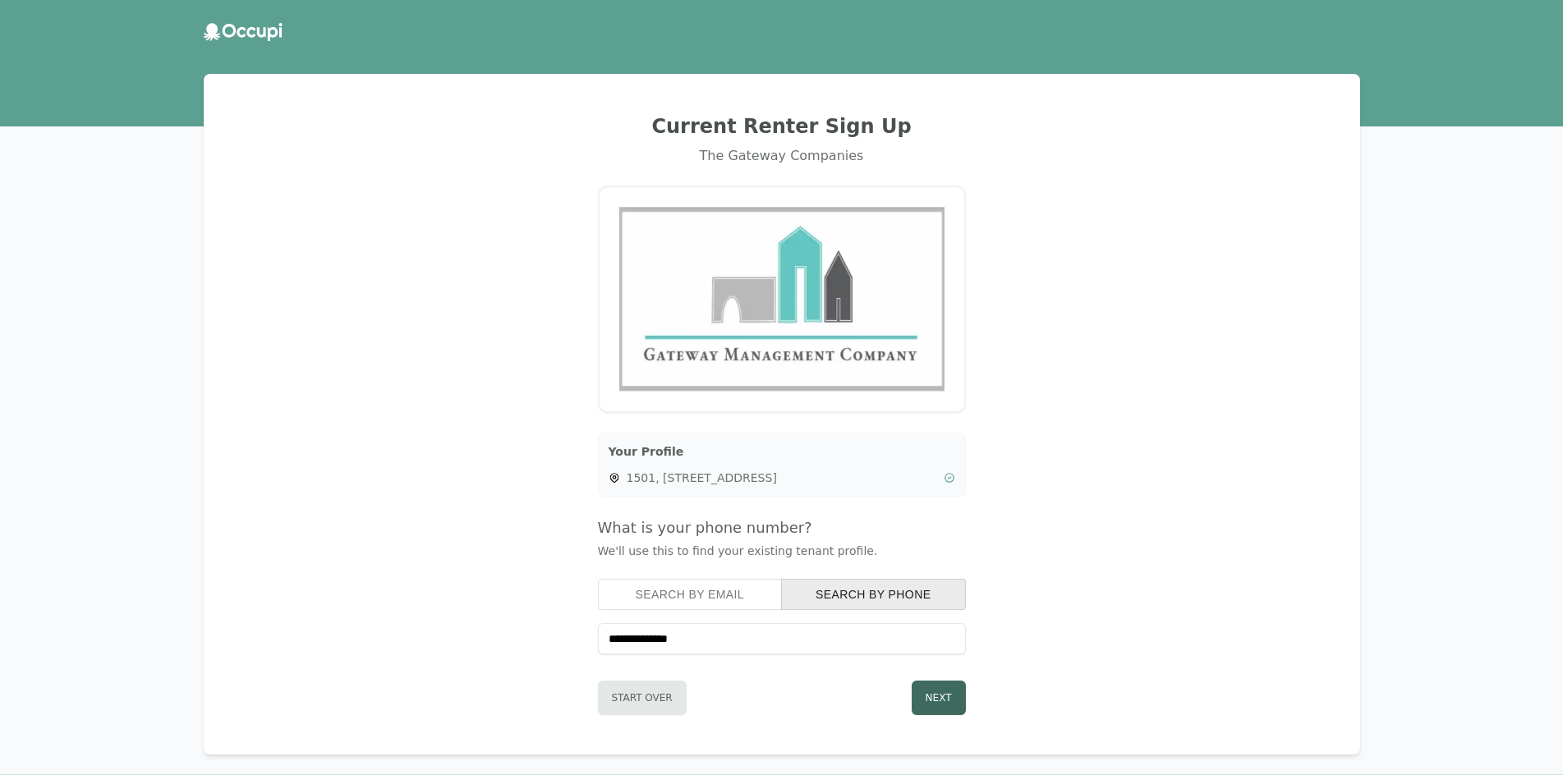
type input "**********"
click at [929, 704] on button "Next" at bounding box center [939, 697] width 54 height 34
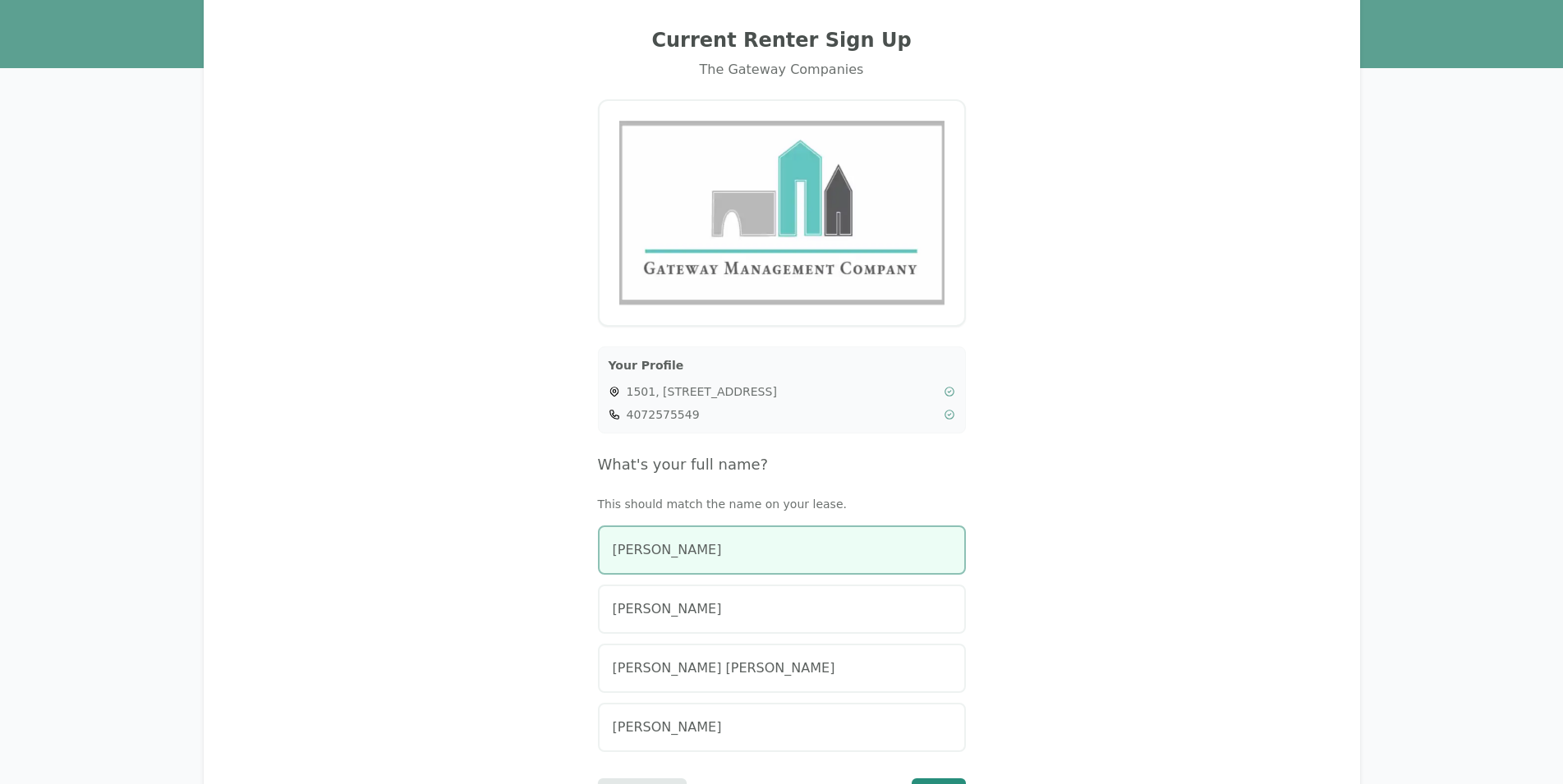
scroll to position [167, 0]
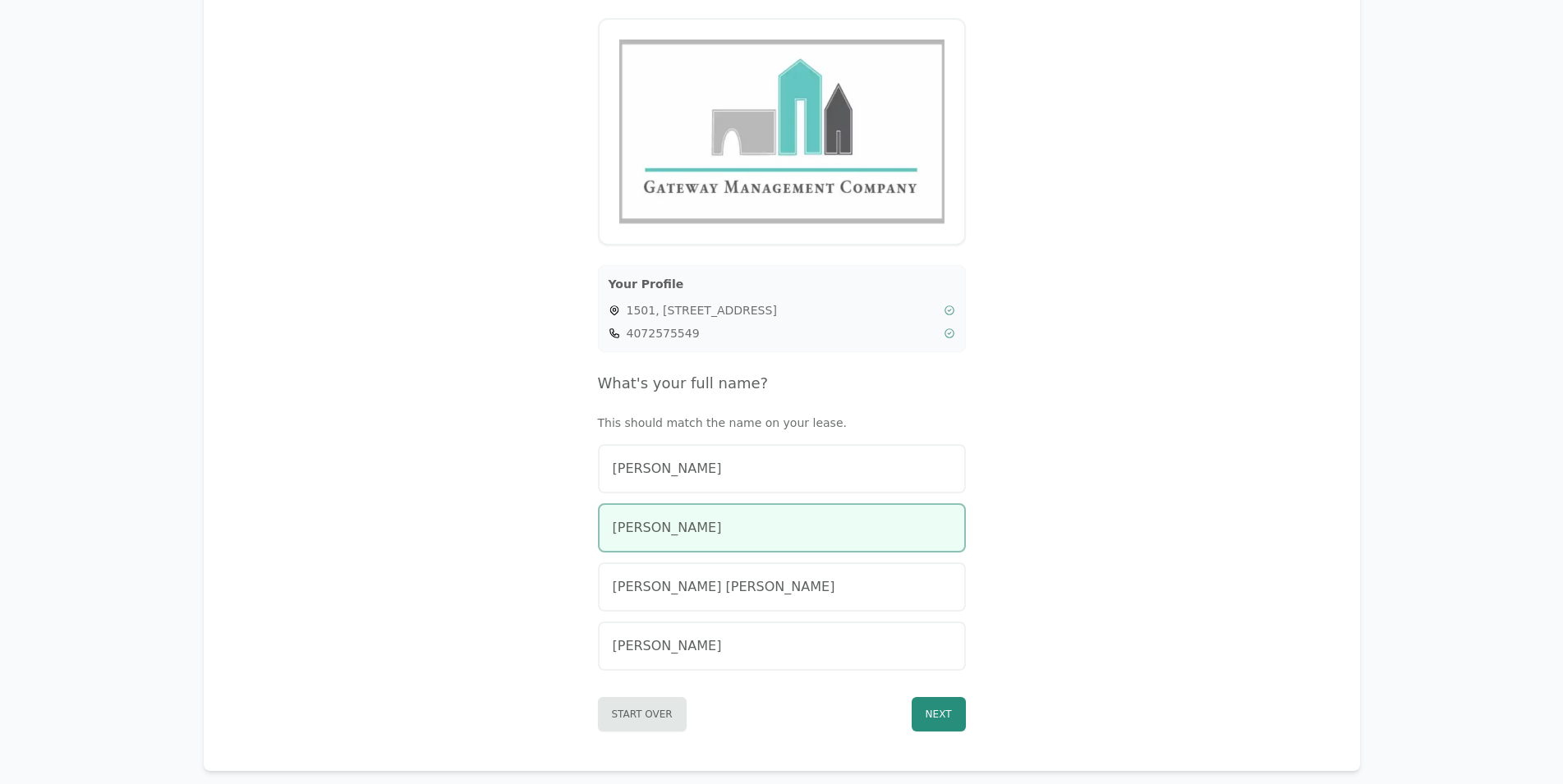
click at [806, 542] on button "[PERSON_NAME]" at bounding box center [782, 528] width 368 height 49
click at [948, 714] on button "Next" at bounding box center [939, 714] width 54 height 34
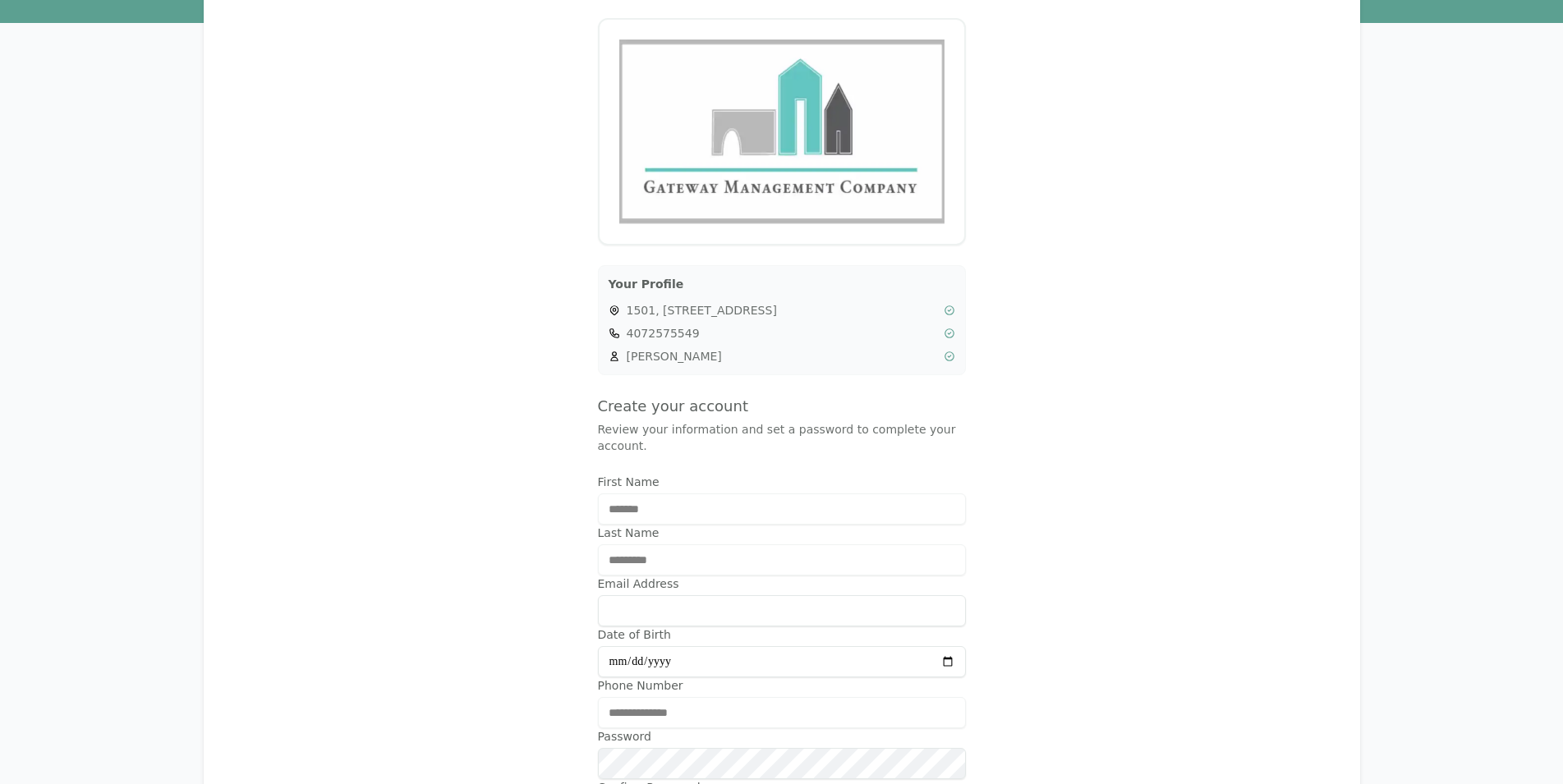
type input "**********"
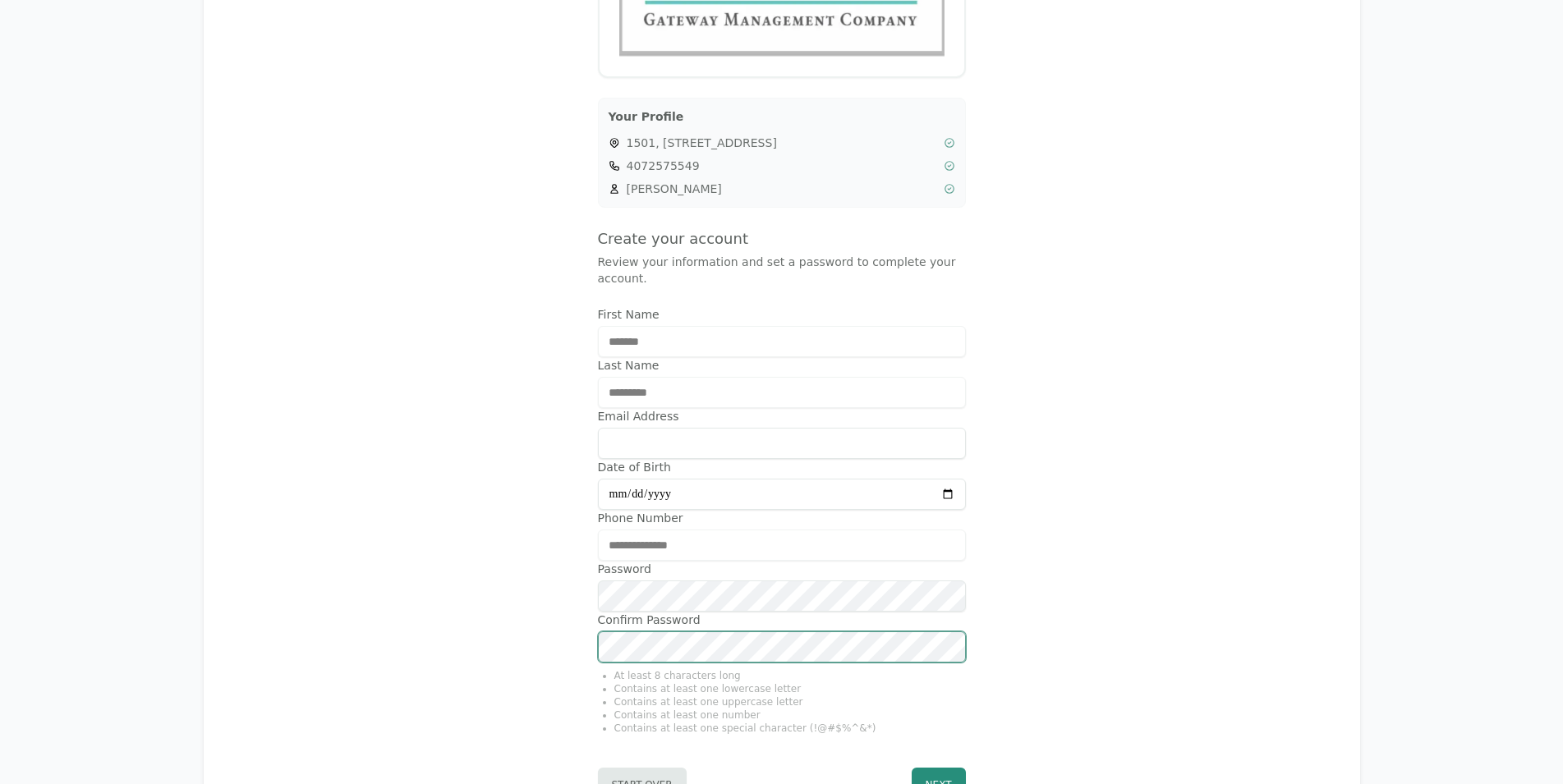
scroll to position [467, 0]
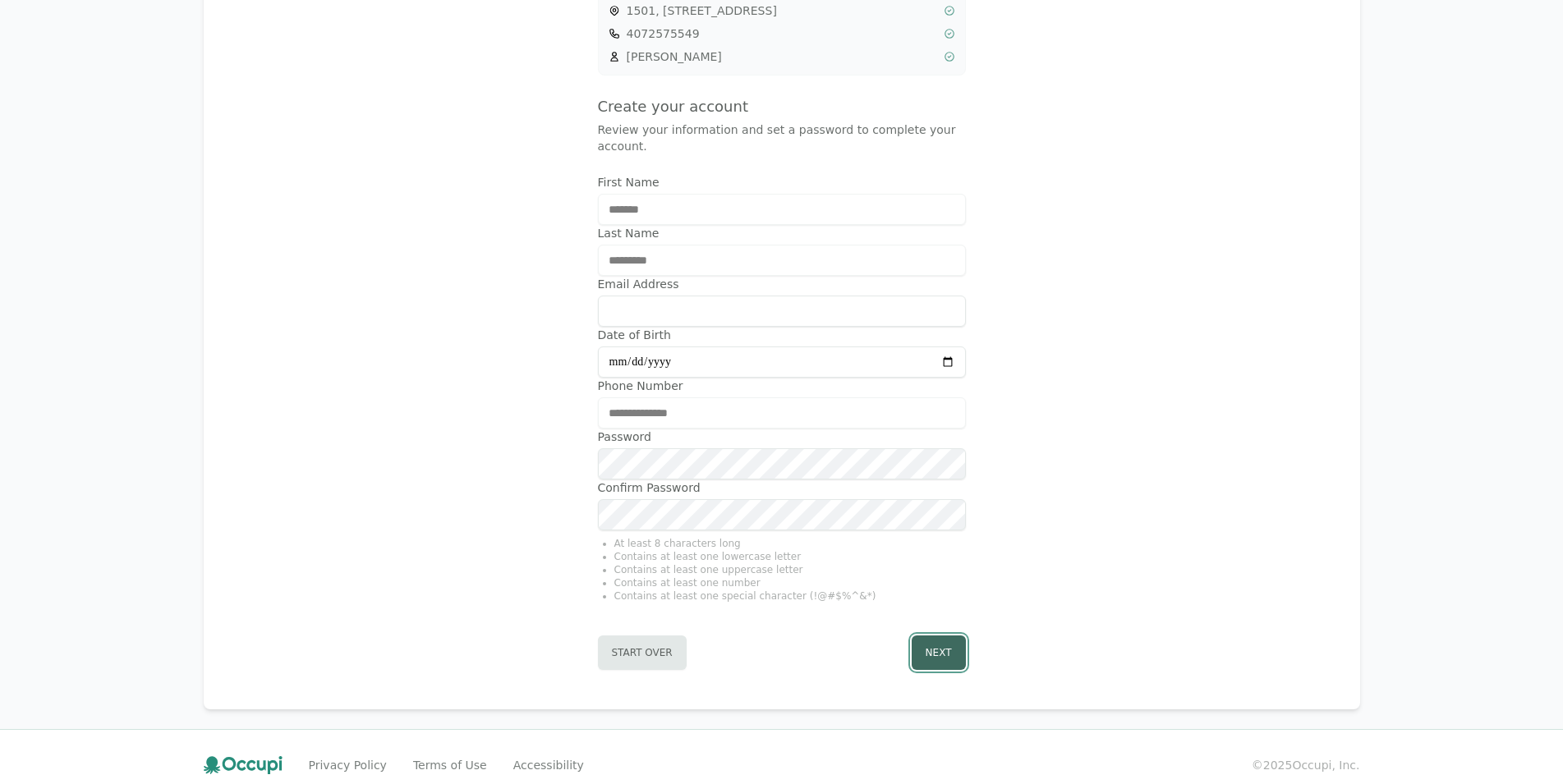
click at [941, 641] on button "Next" at bounding box center [939, 652] width 54 height 34
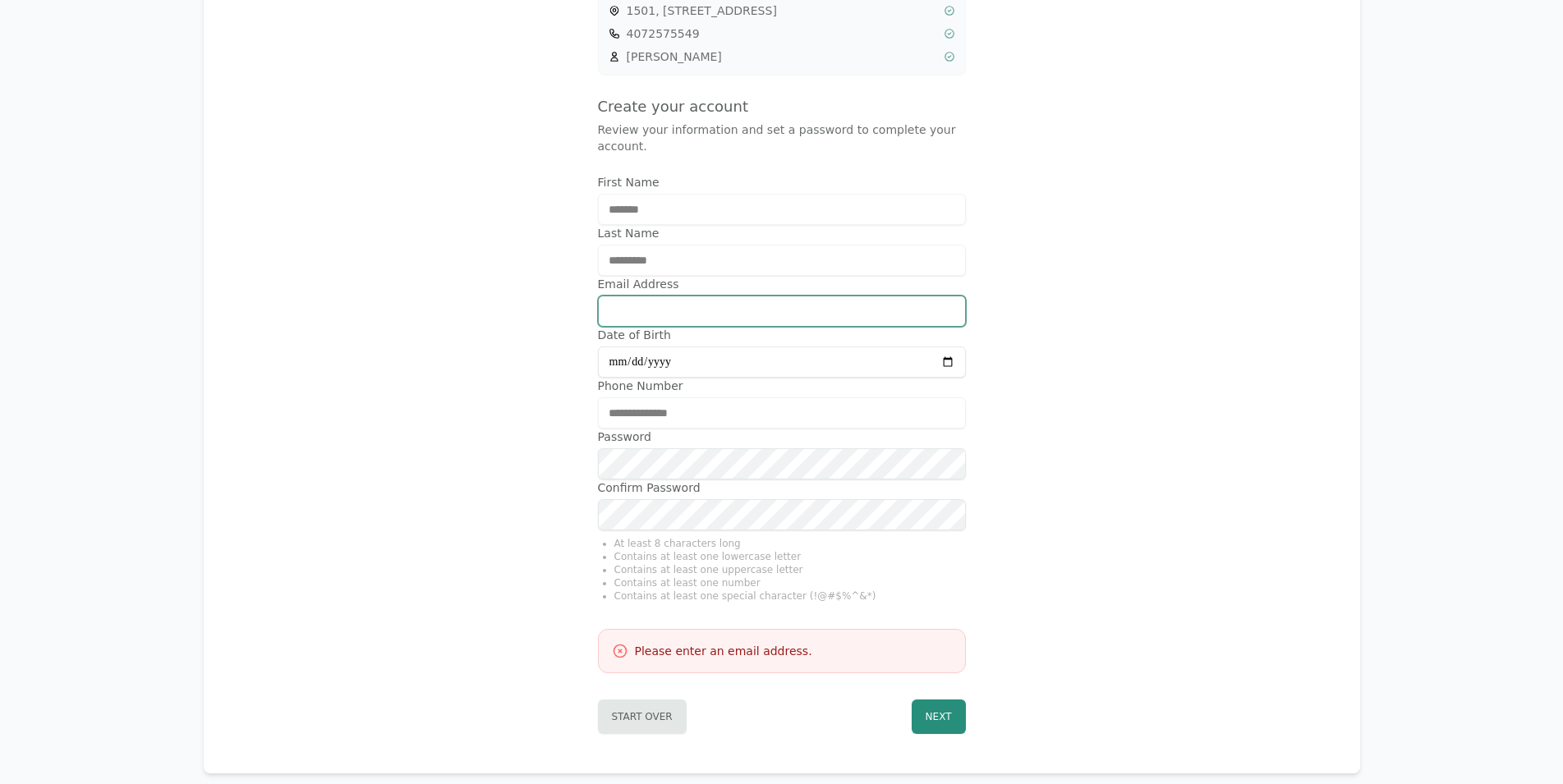
click at [681, 296] on input "Email Address" at bounding box center [782, 312] width 368 height 32
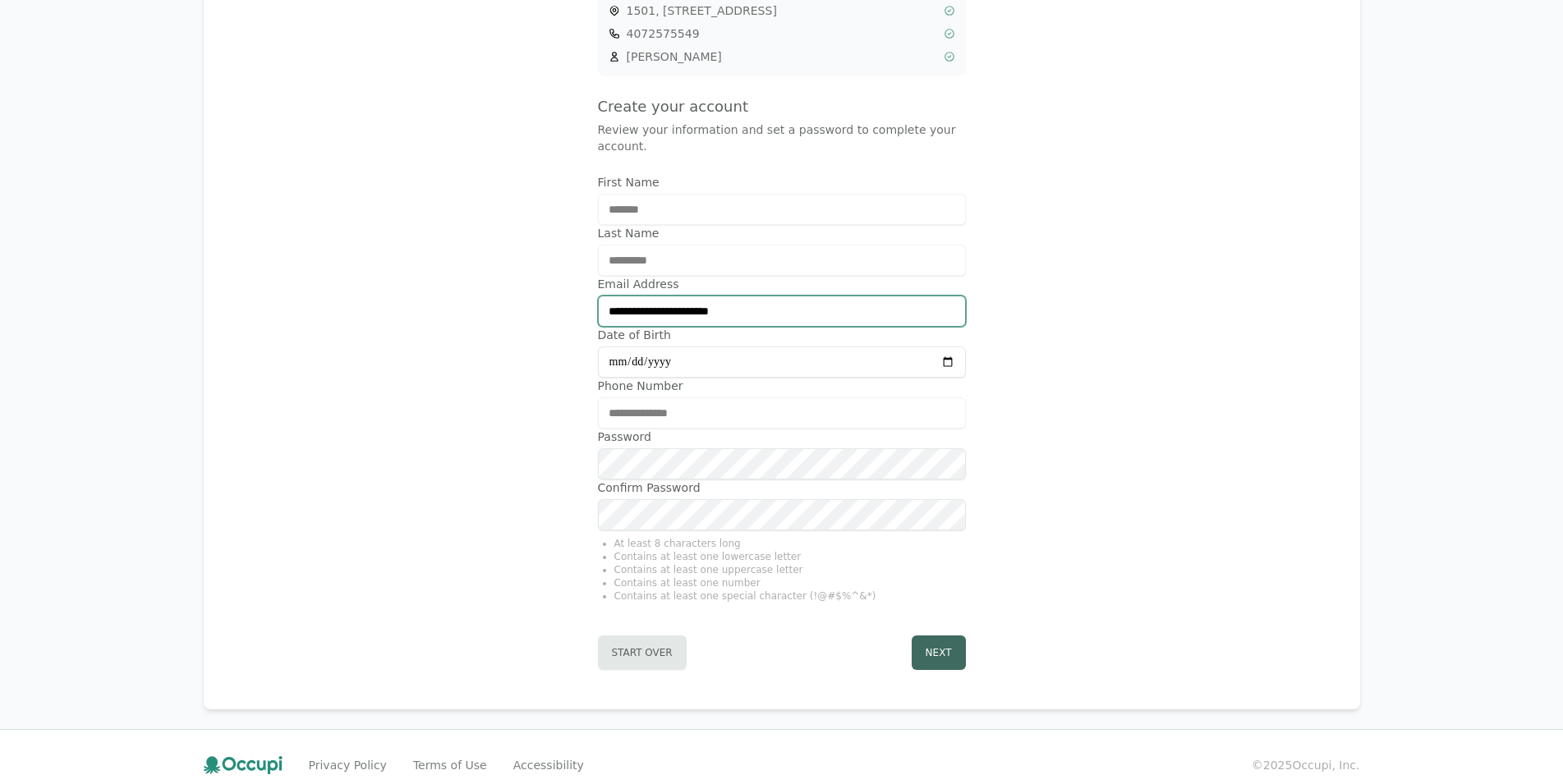
type input "**********"
click at [940, 636] on button "Next" at bounding box center [939, 652] width 54 height 34
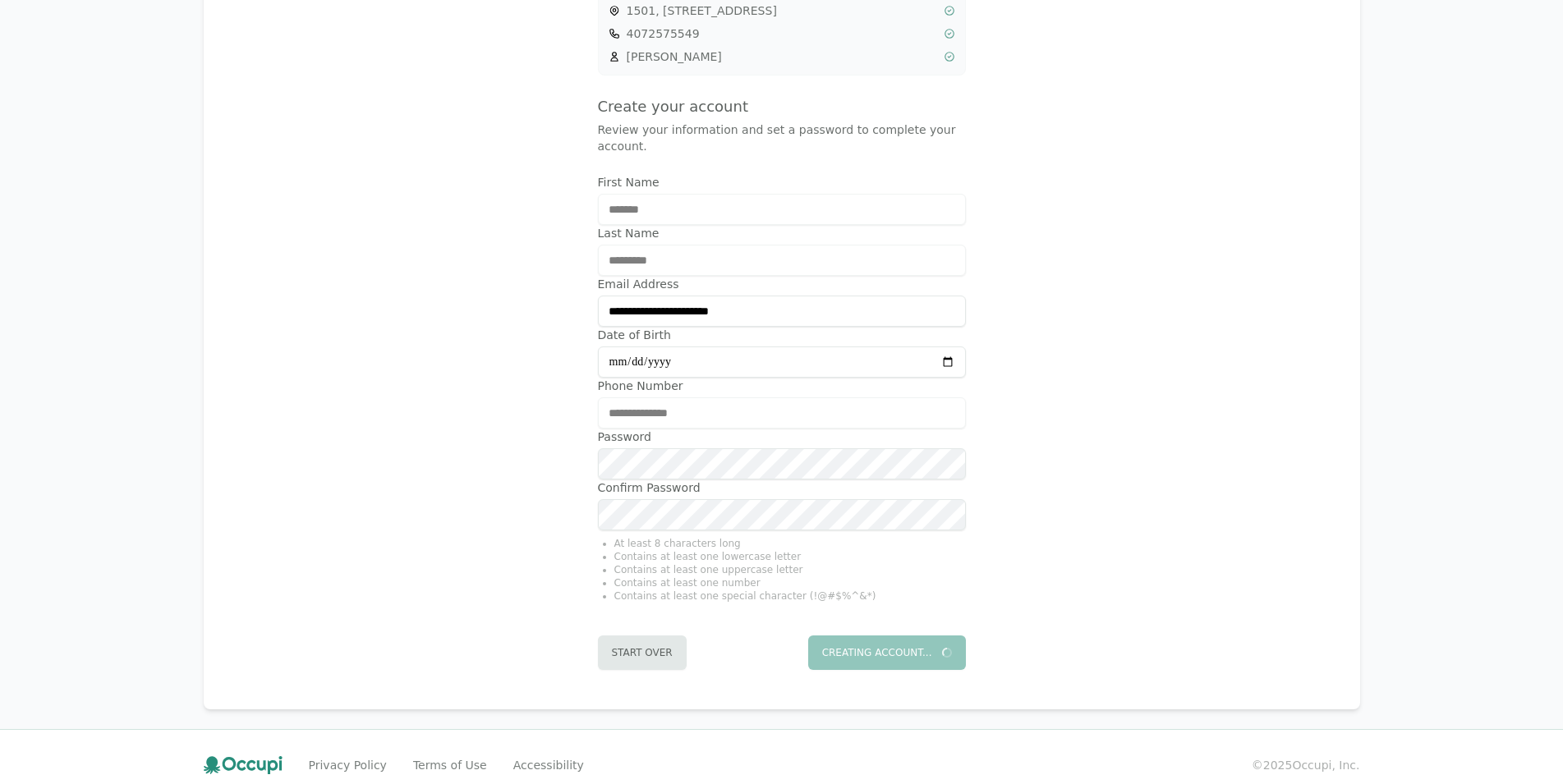
scroll to position [0, 0]
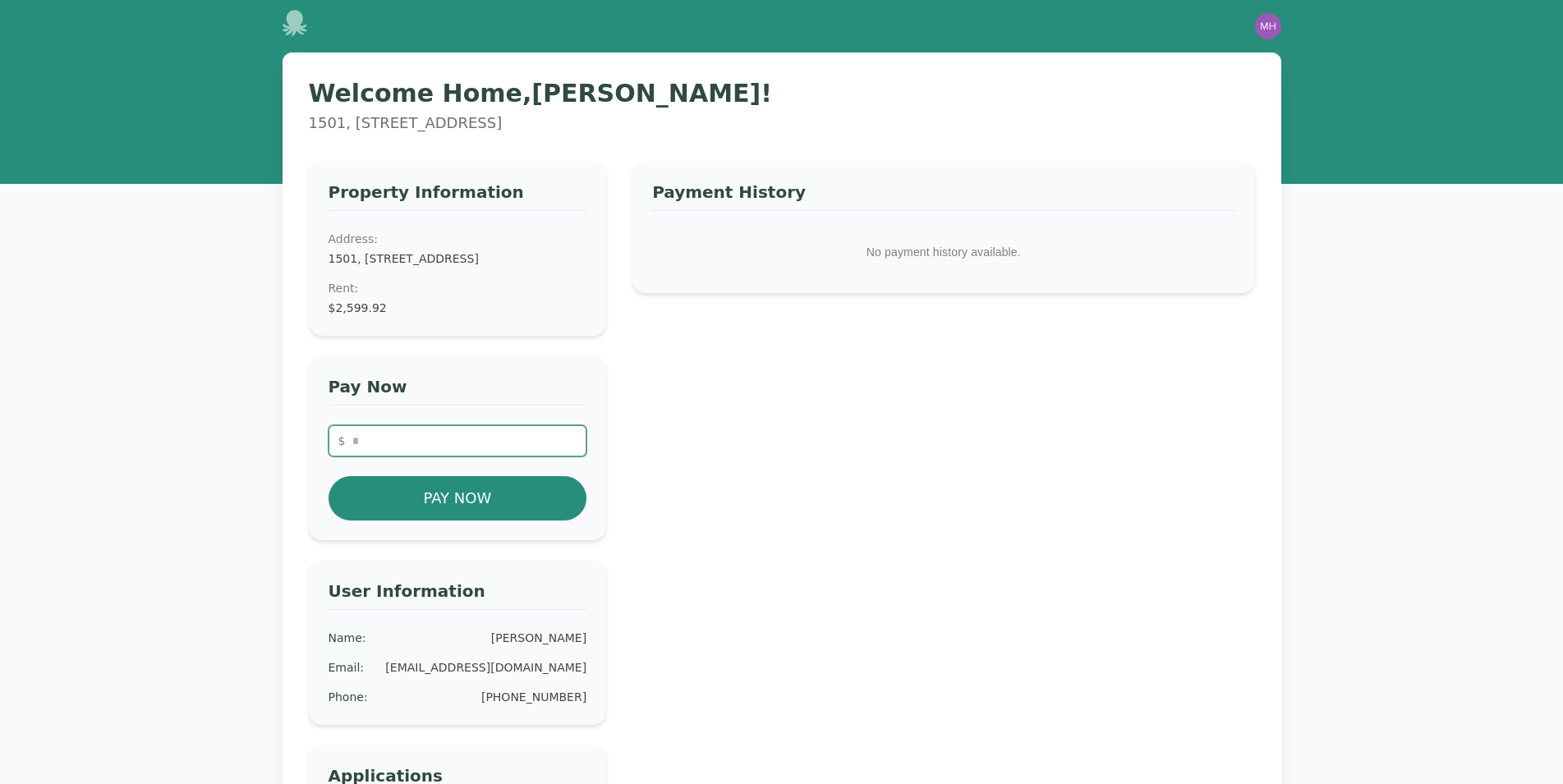
click at [464, 449] on input "number" at bounding box center [458, 441] width 259 height 32
type input "*******"
click at [447, 517] on button "Pay Now" at bounding box center [458, 498] width 259 height 45
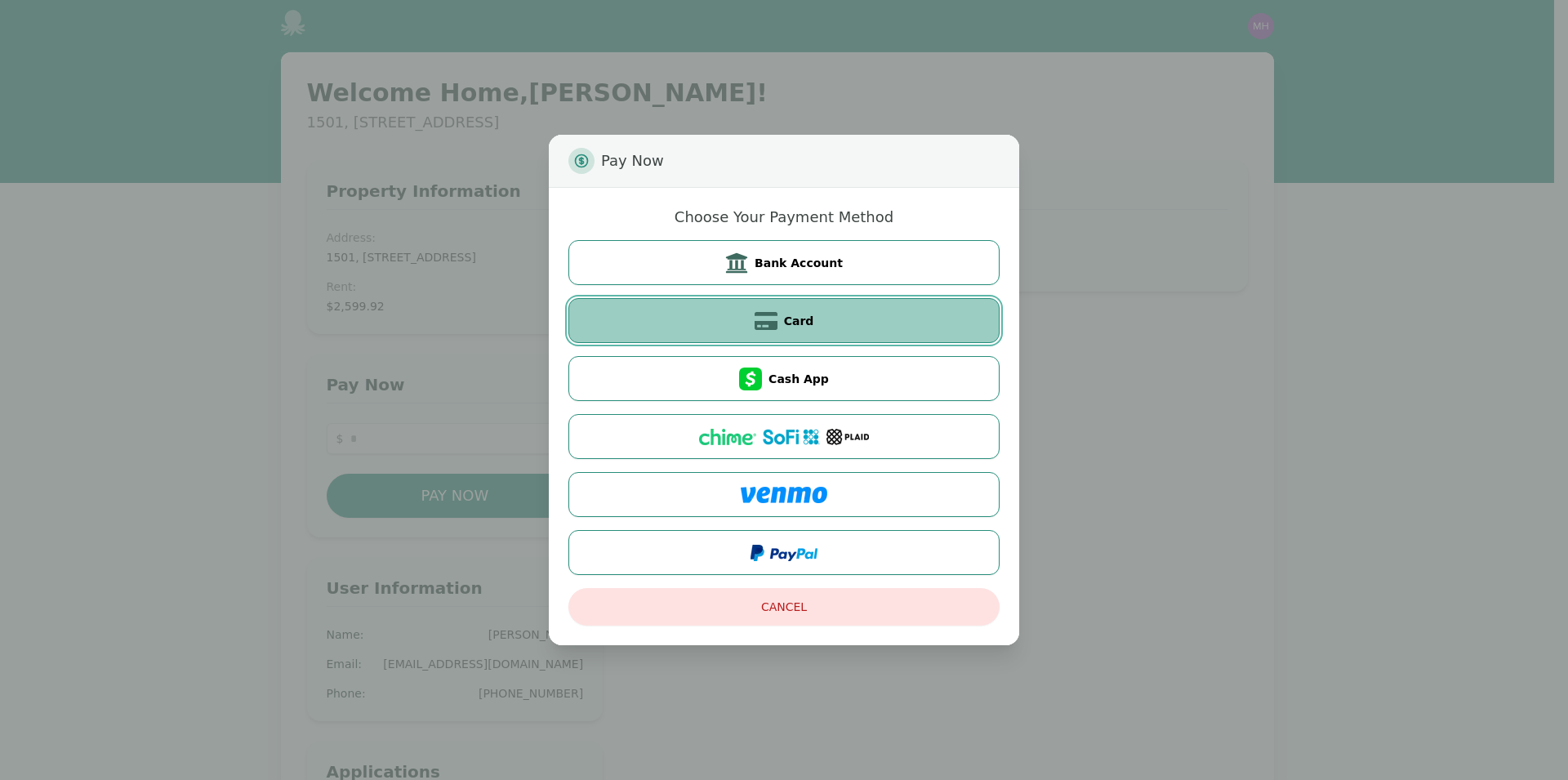
click at [841, 315] on button "Card" at bounding box center [783, 321] width 431 height 45
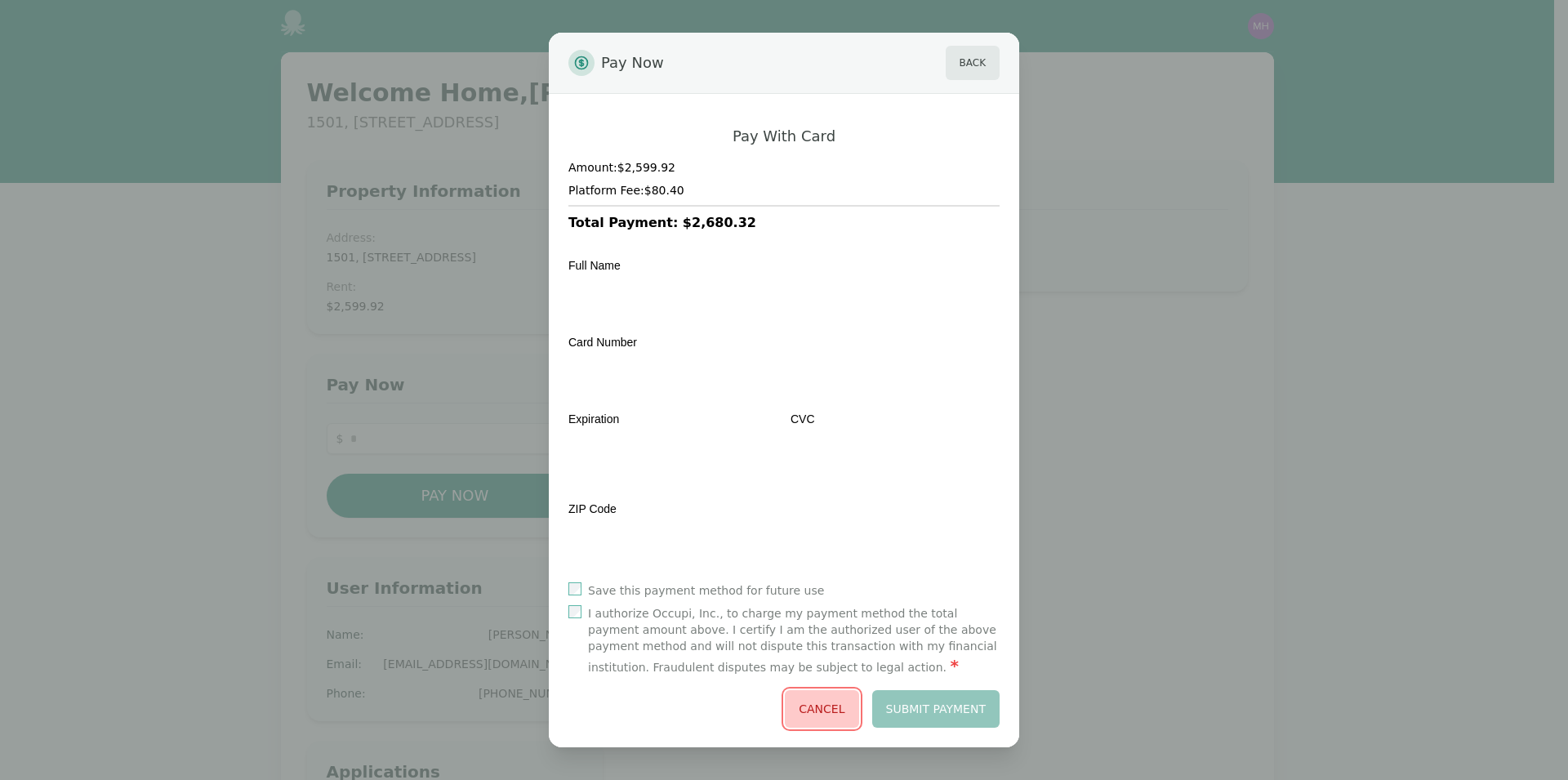
click at [820, 703] on button "Cancel" at bounding box center [821, 709] width 73 height 37
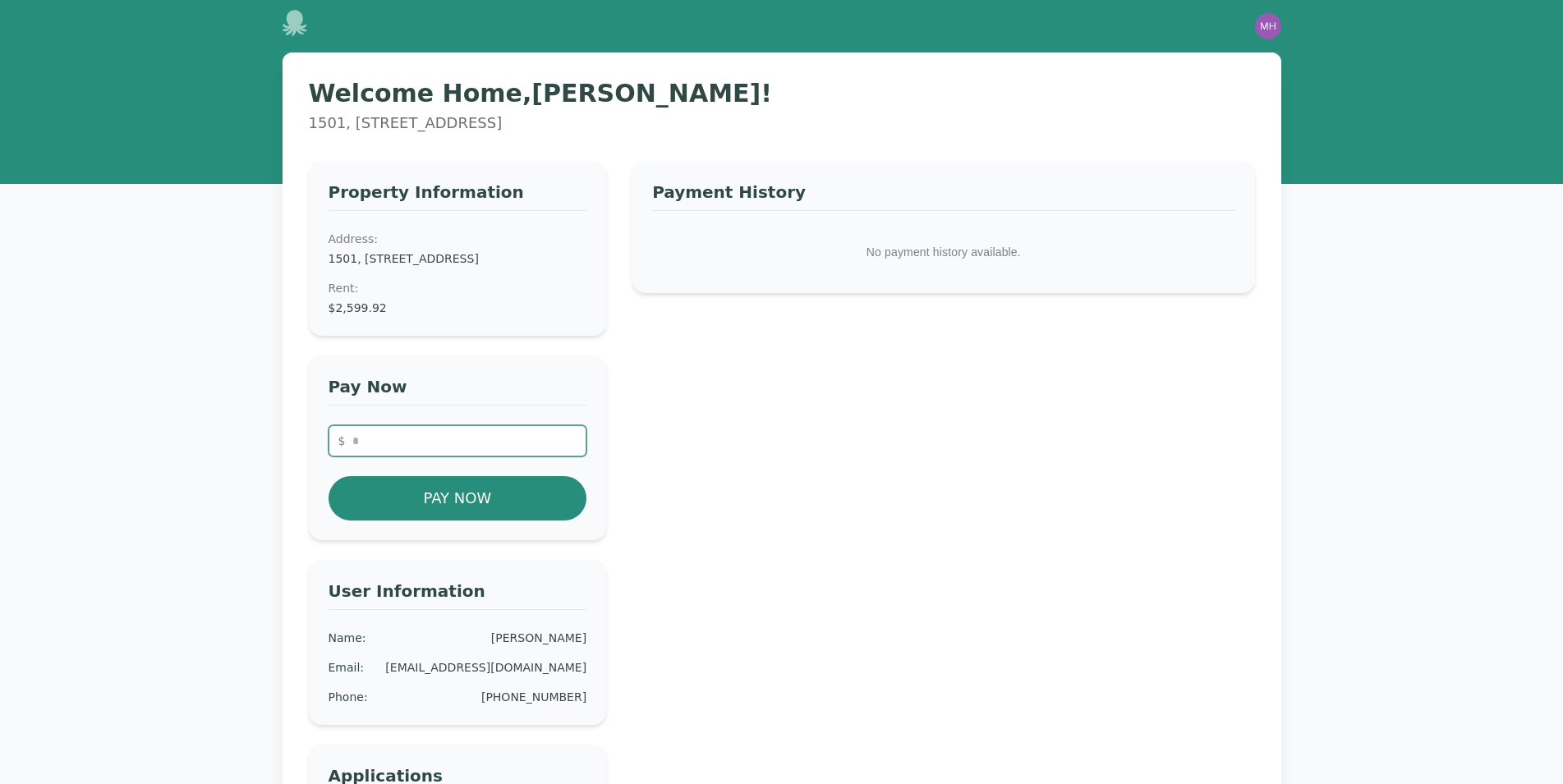
click at [441, 457] on input "number" at bounding box center [458, 441] width 259 height 32
type input "*******"
click at [536, 508] on button "Pay Now" at bounding box center [458, 498] width 259 height 45
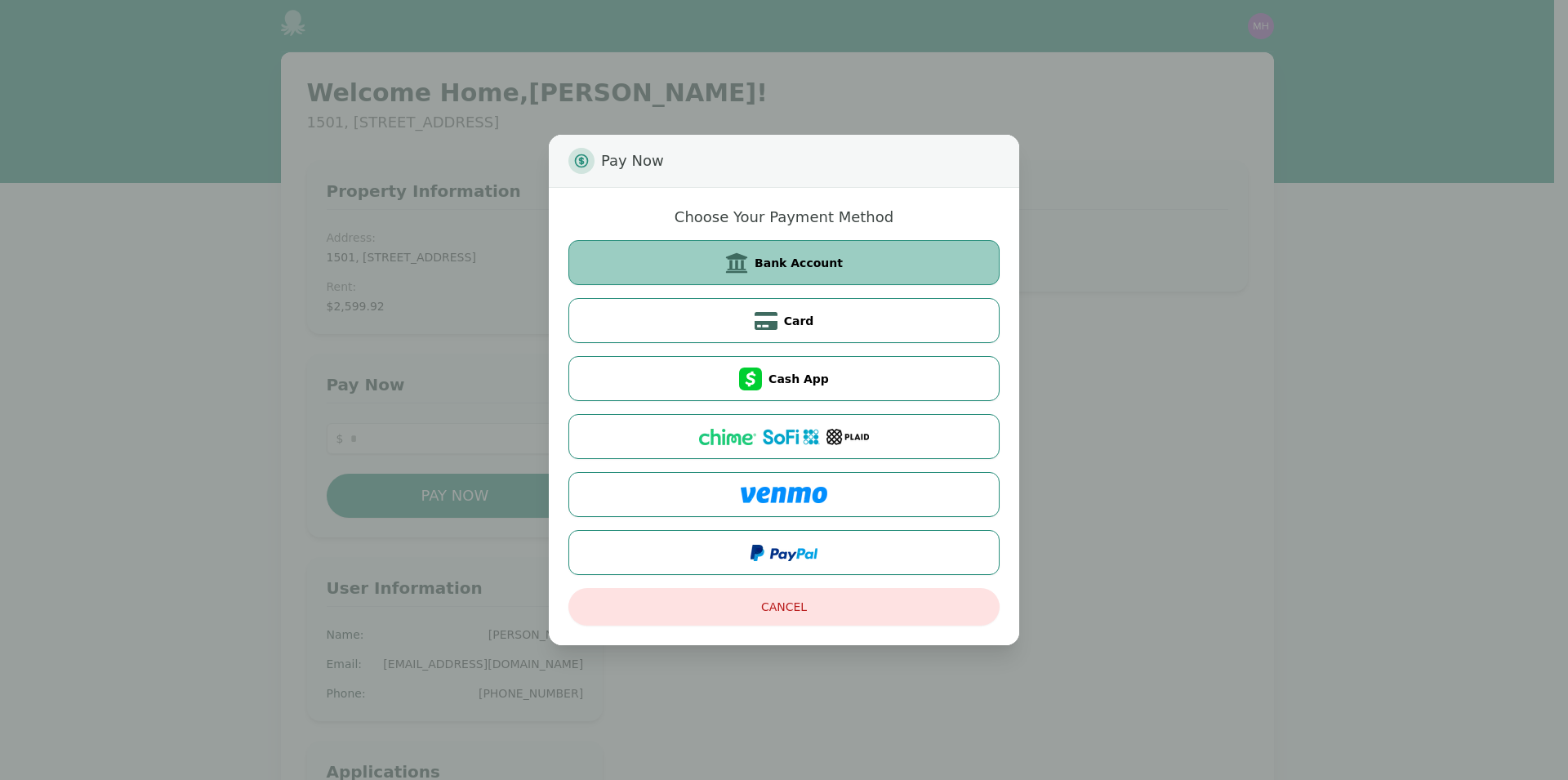
click at [815, 272] on button "Bank Account" at bounding box center [783, 263] width 431 height 45
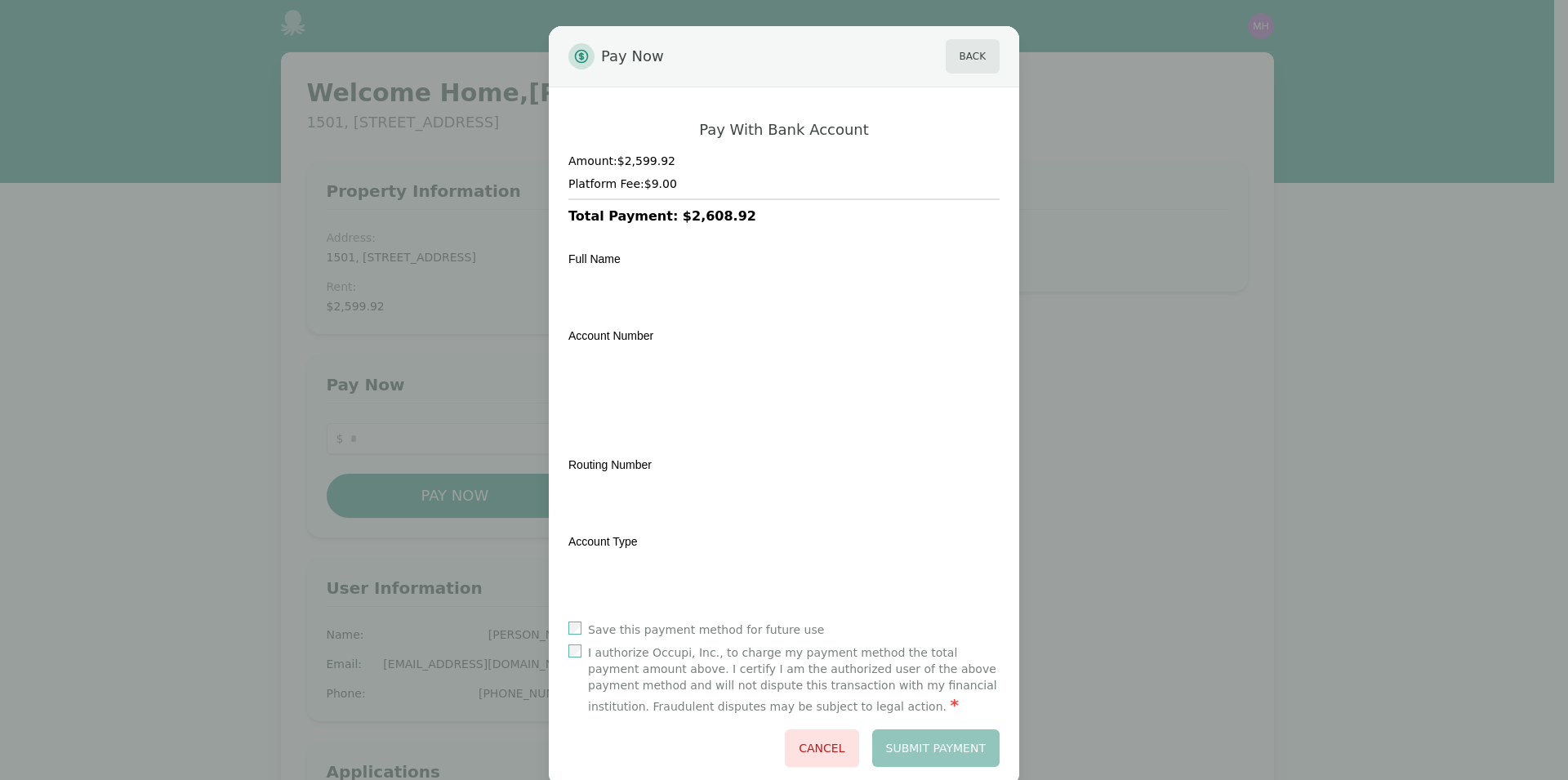
scroll to position [33, 0]
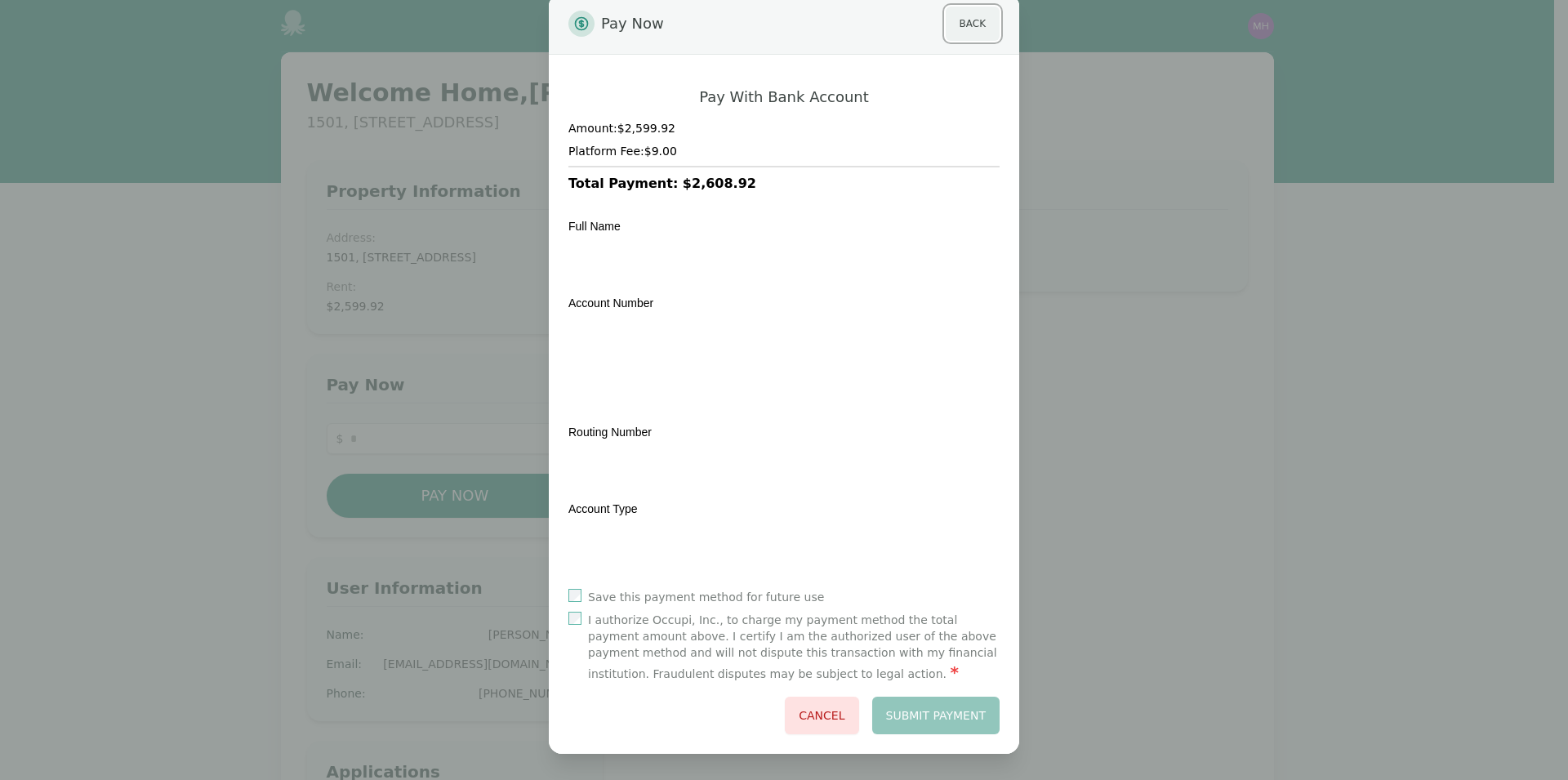
click at [965, 30] on button "Back" at bounding box center [973, 24] width 54 height 34
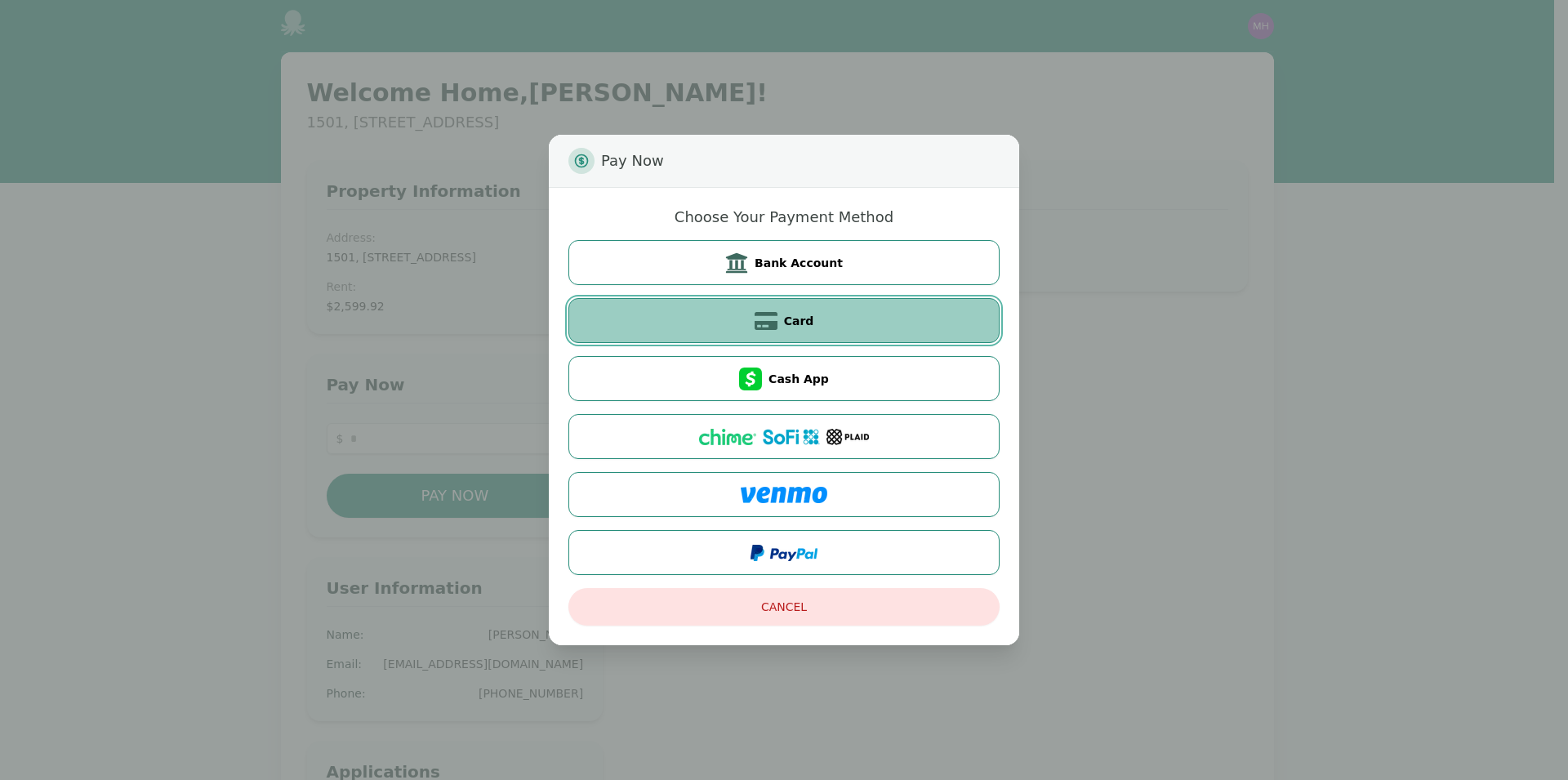
click at [799, 329] on button "Card" at bounding box center [783, 321] width 431 height 45
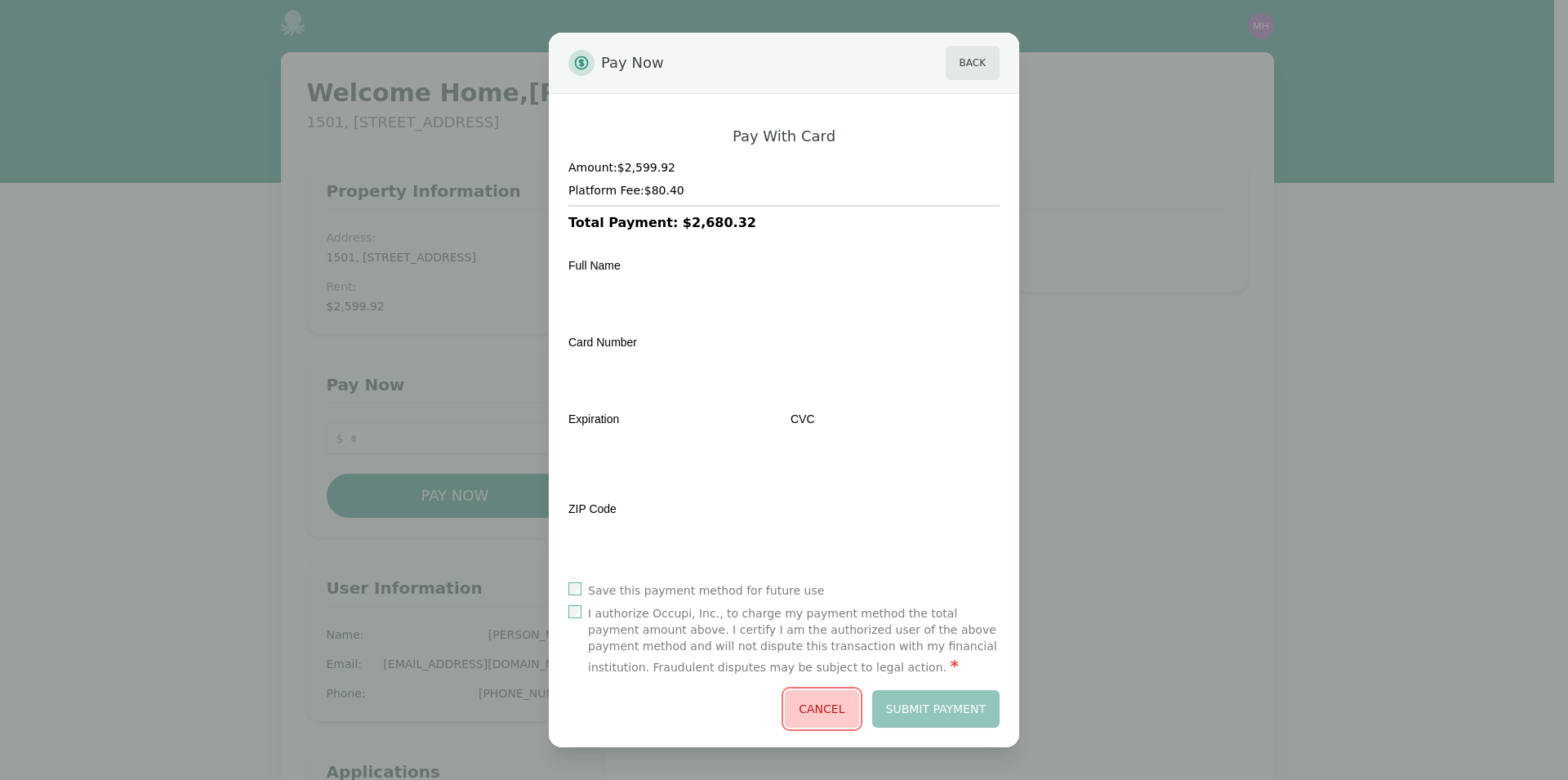
click at [820, 724] on button "Cancel" at bounding box center [821, 709] width 73 height 37
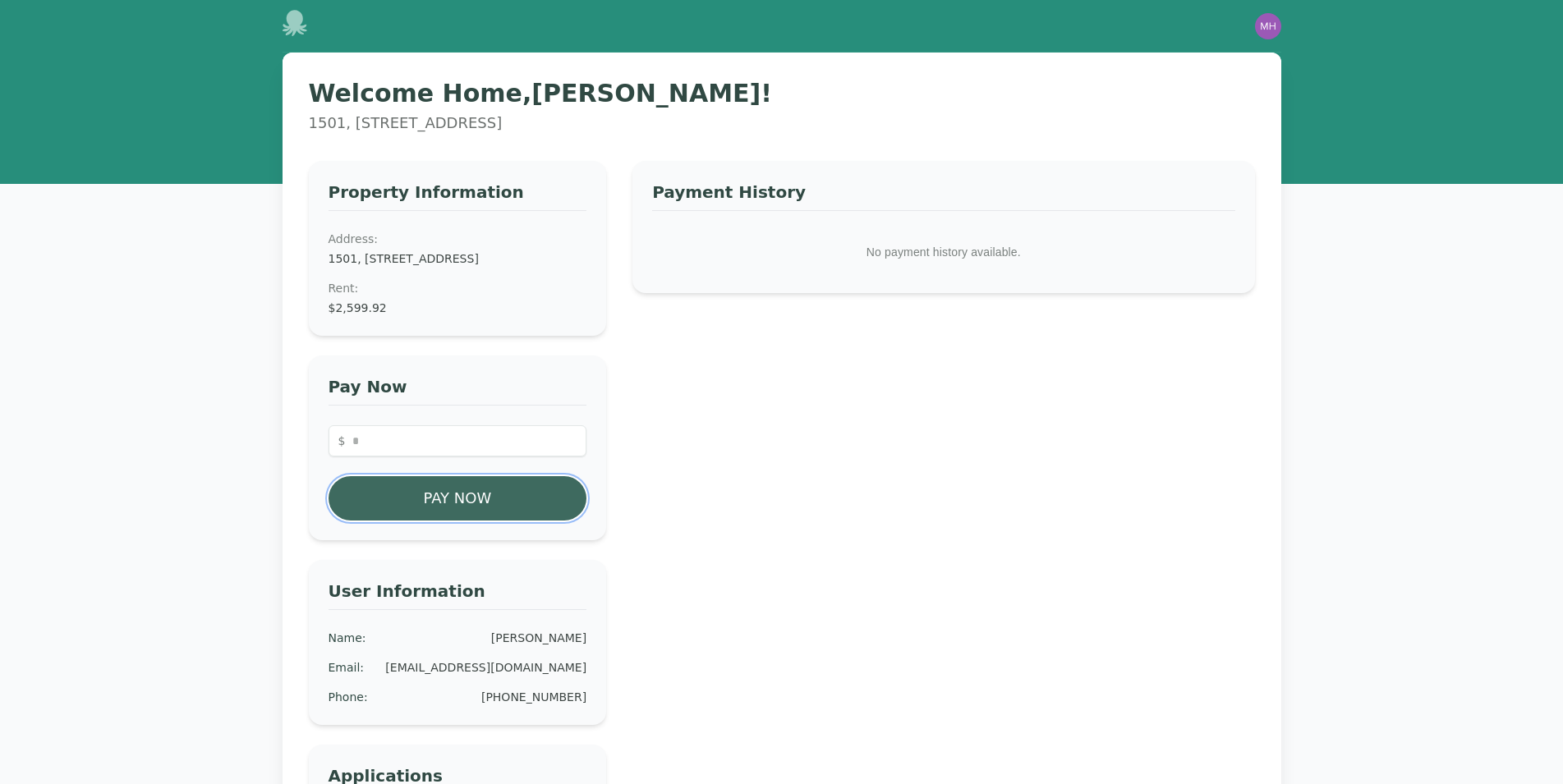
click at [464, 508] on button "Pay Now" at bounding box center [458, 498] width 259 height 45
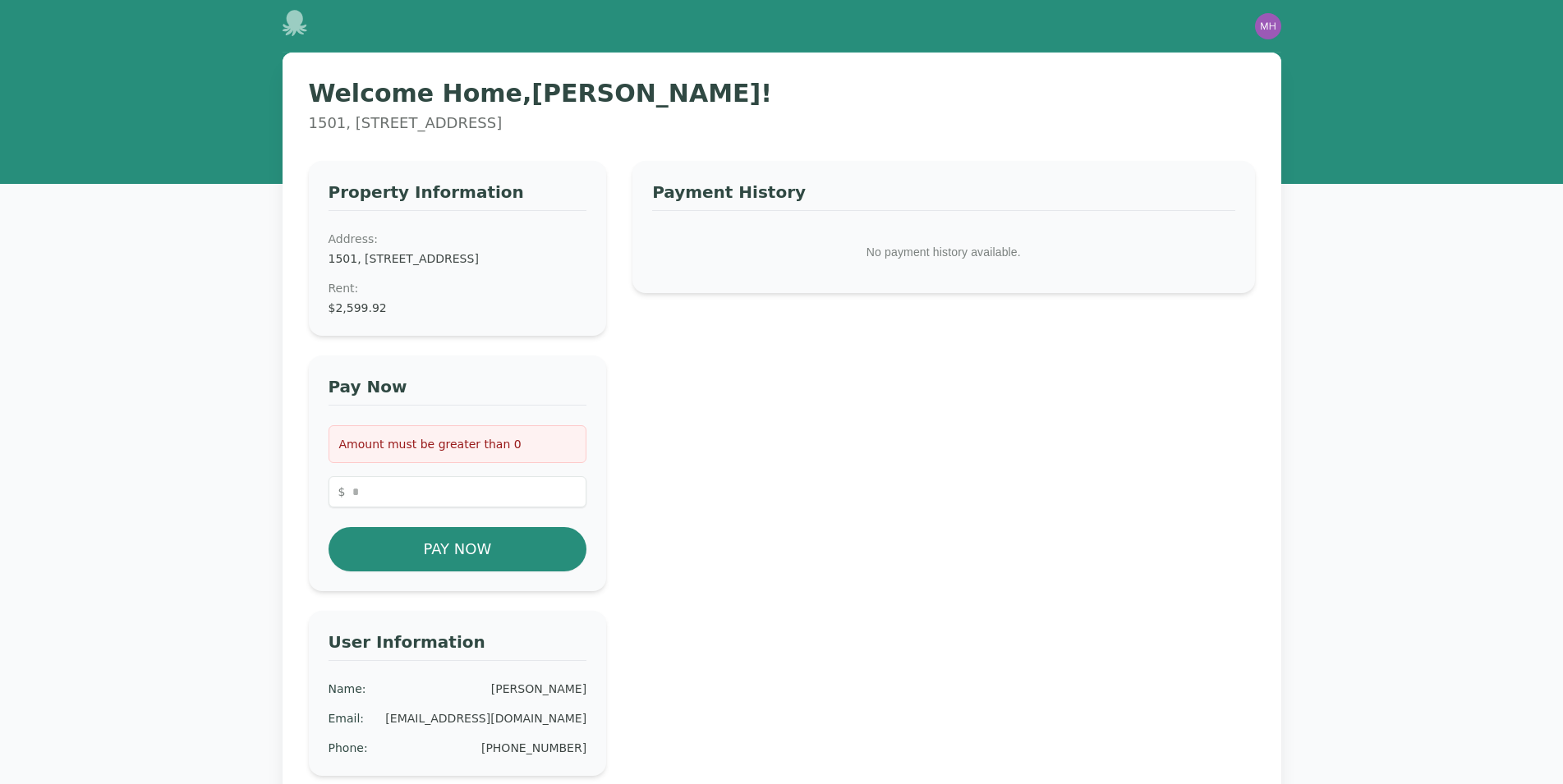
click at [446, 487] on div "Amount must be greater than 0 $ Pay Now" at bounding box center [458, 498] width 259 height 146
click at [435, 505] on input "number" at bounding box center [458, 492] width 259 height 32
type input "*******"
click at [455, 567] on button "Pay Now" at bounding box center [458, 549] width 259 height 45
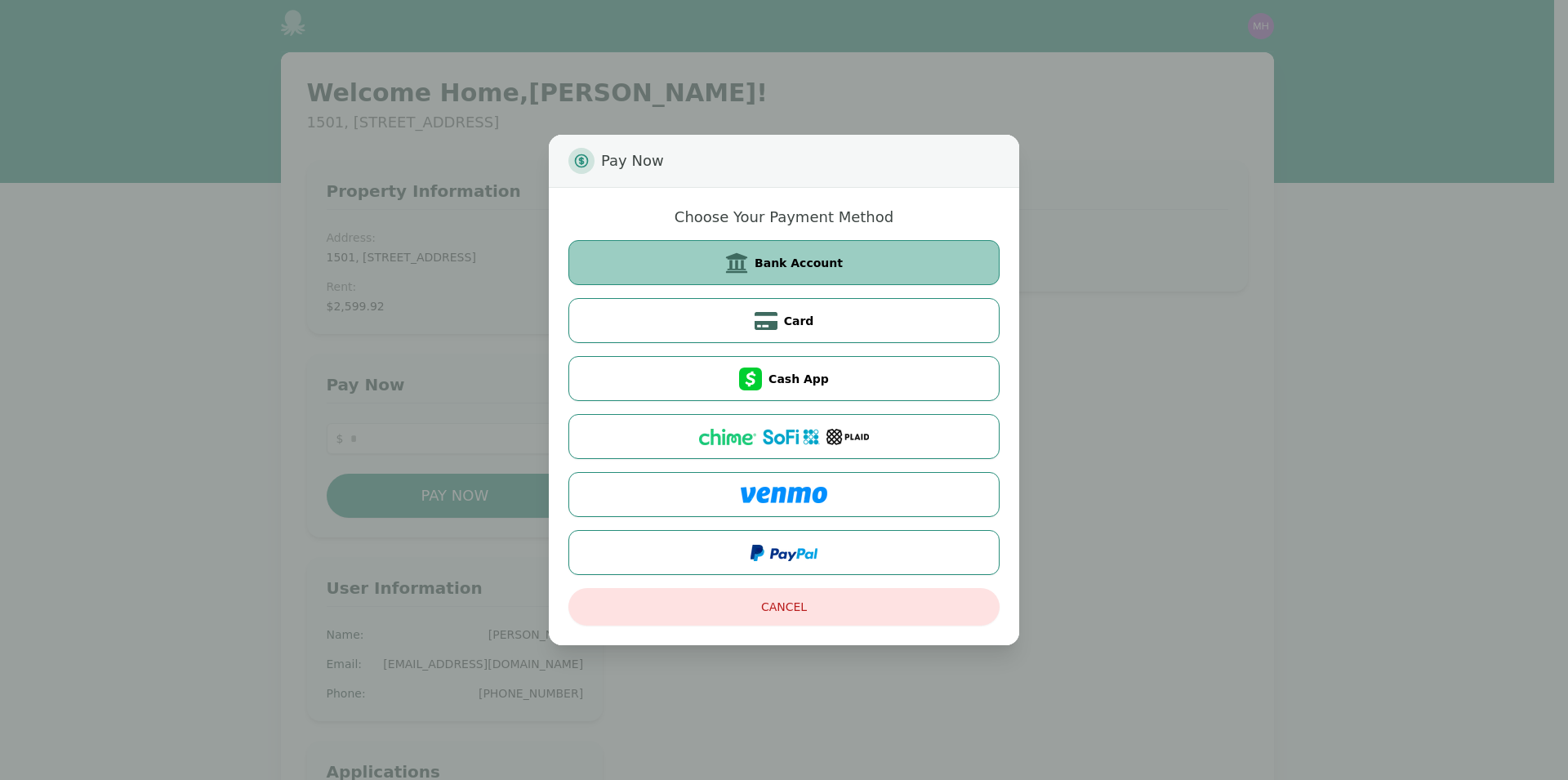
click at [761, 274] on button "Bank Account" at bounding box center [783, 263] width 431 height 45
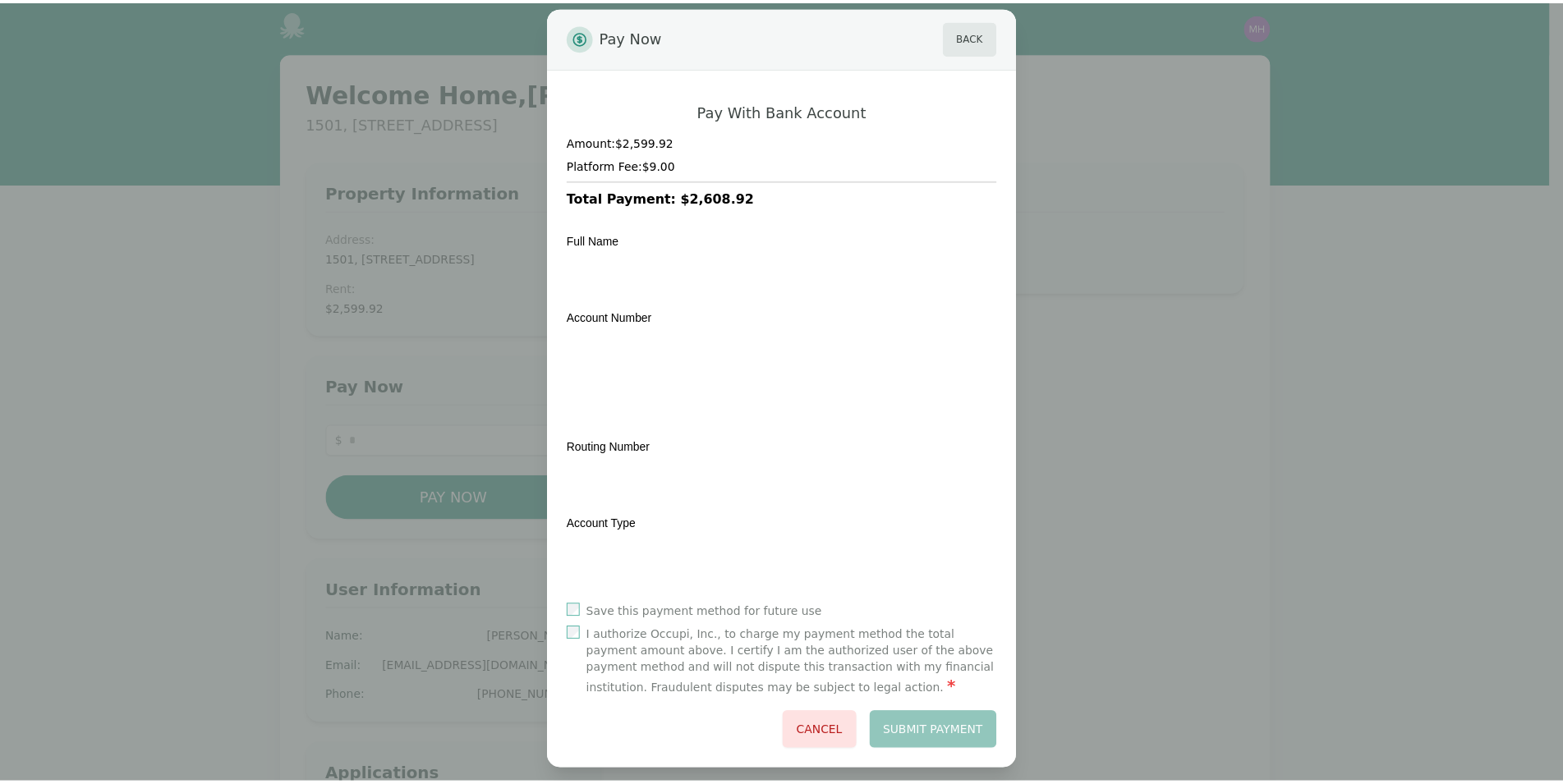
scroll to position [33, 0]
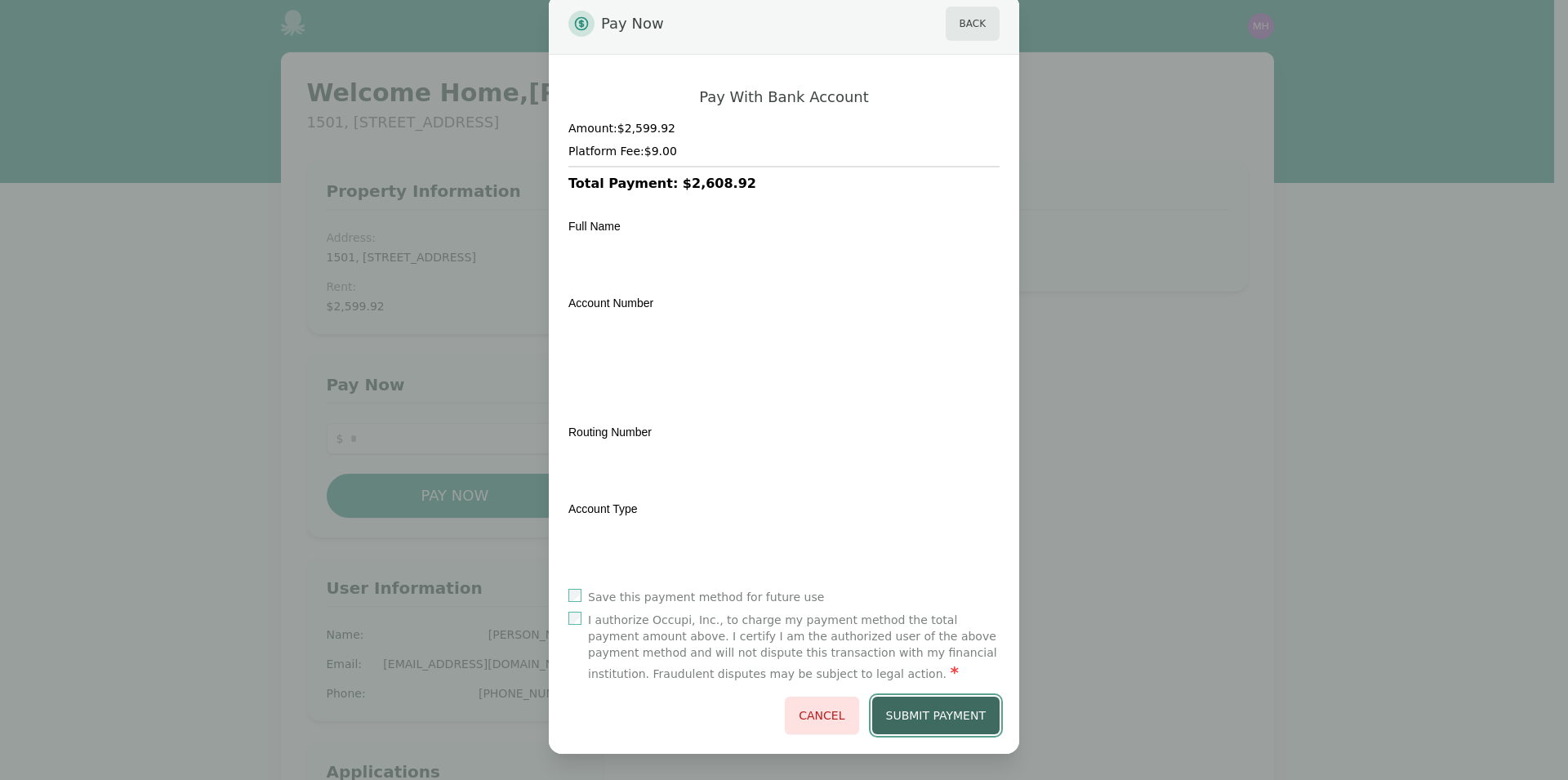
click at [929, 710] on button "Submit Payment" at bounding box center [935, 715] width 128 height 37
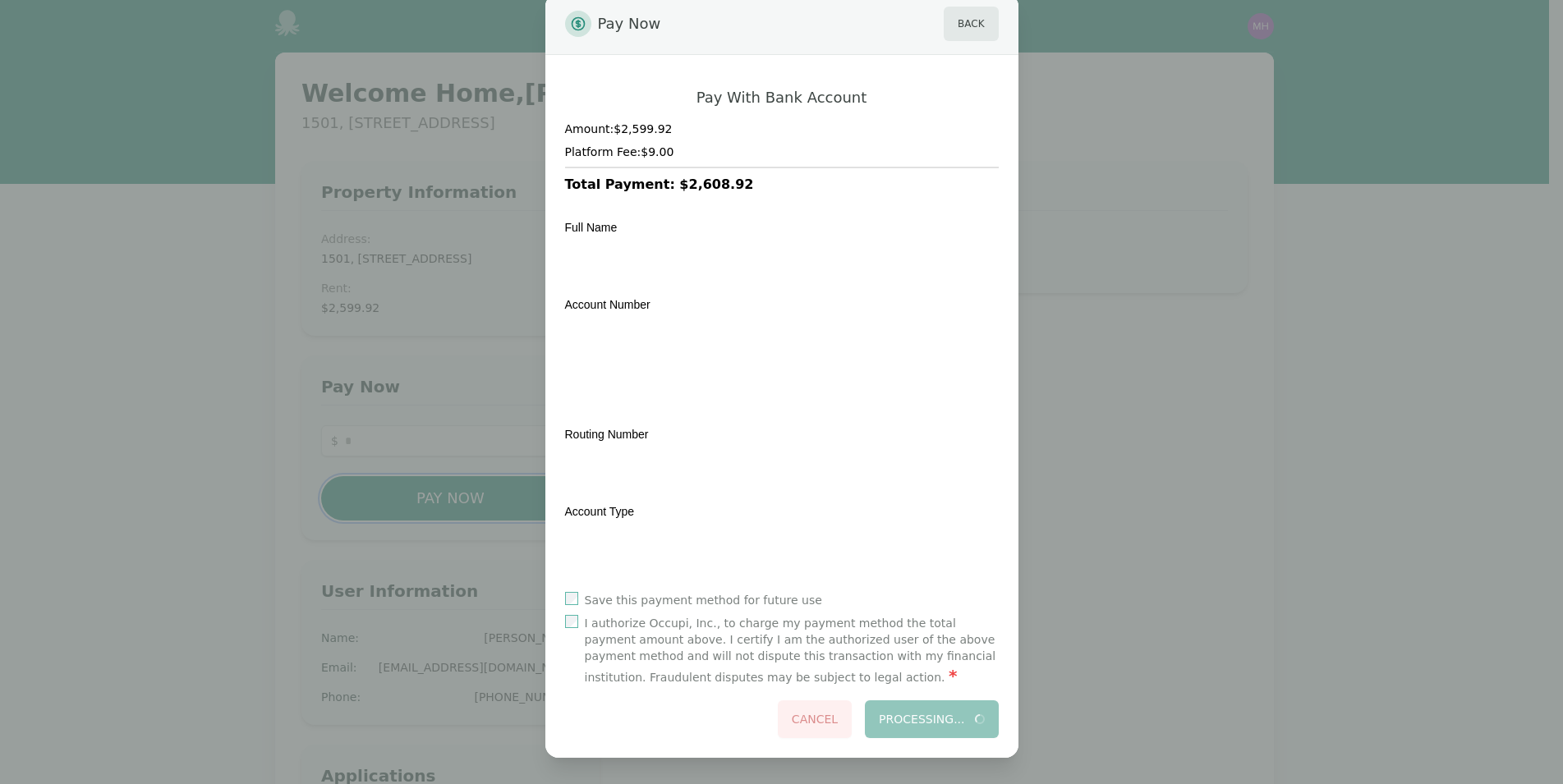
scroll to position [0, 0]
